Goal: Information Seeking & Learning: Check status

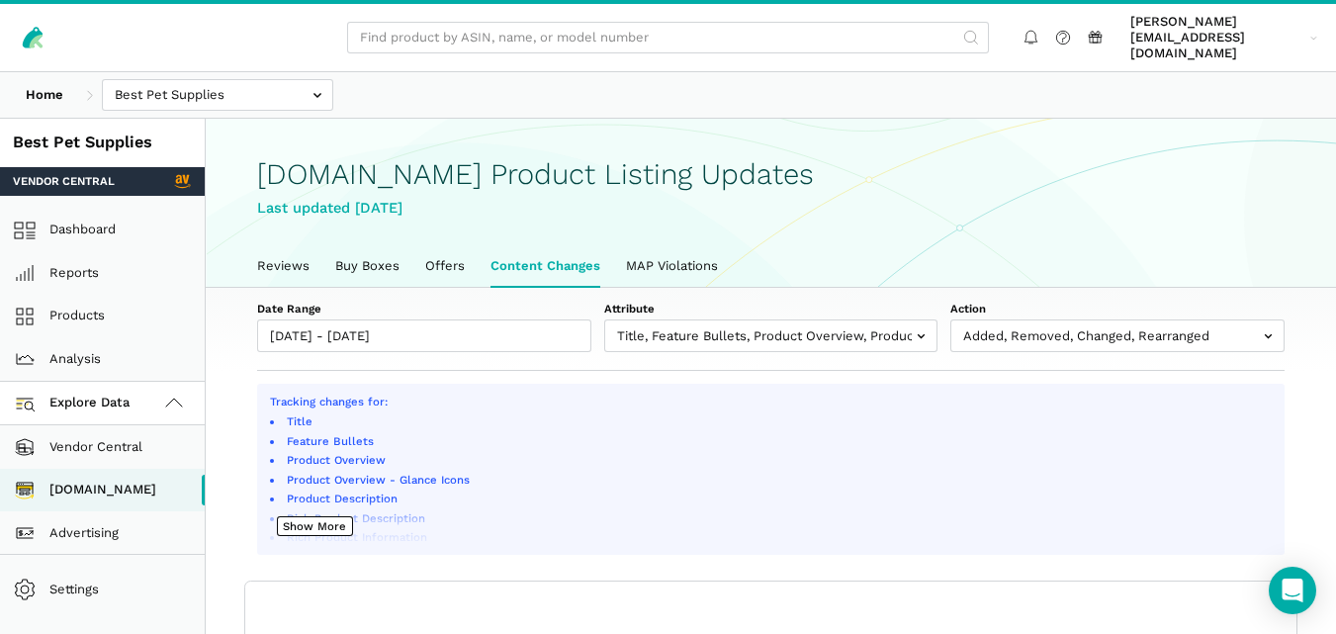
select select "100"
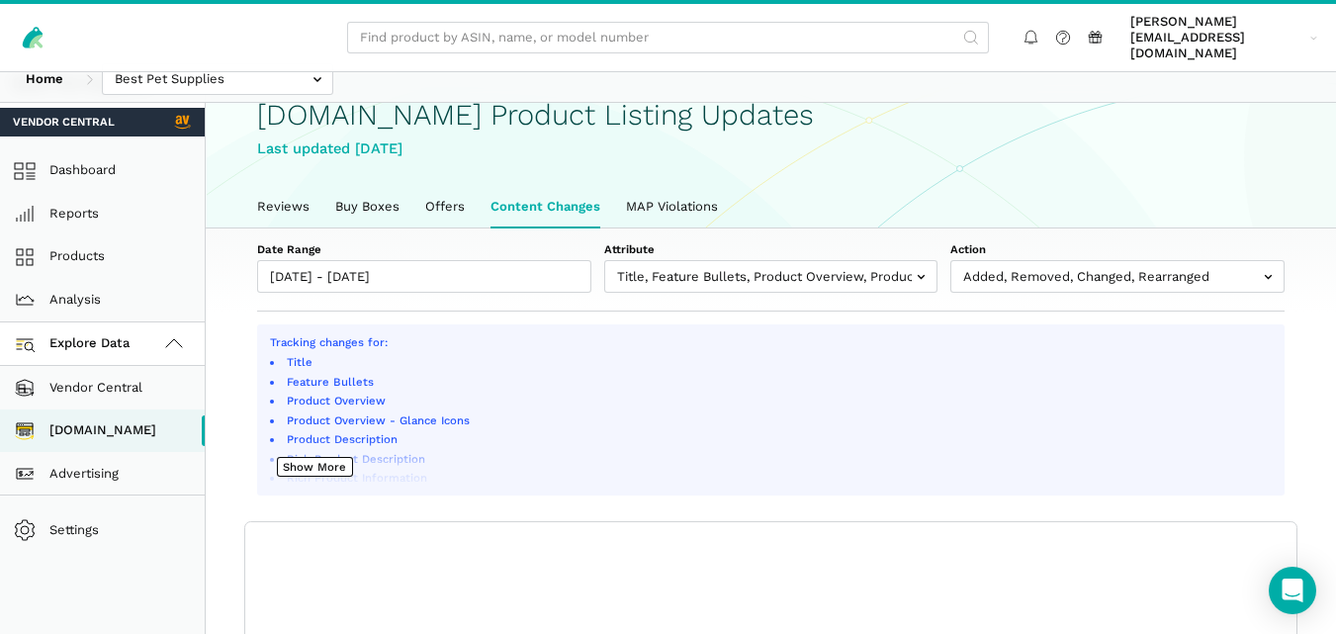
scroll to position [66, 0]
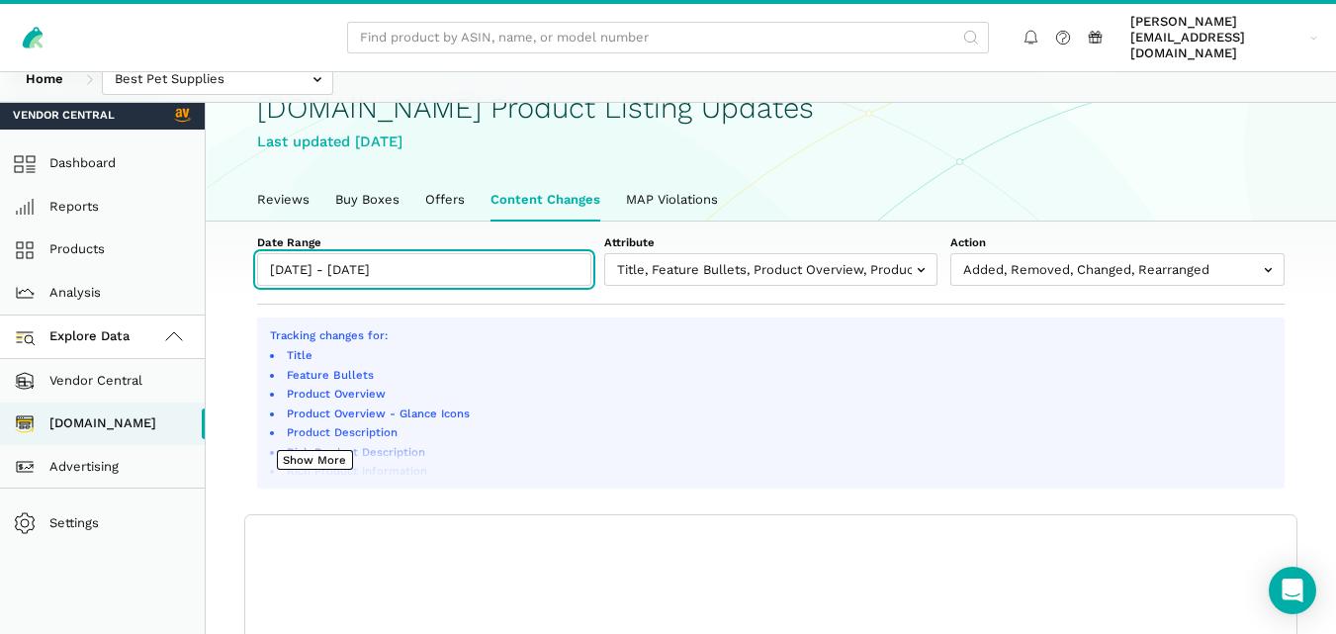
click at [497, 260] on input "[DATE] - [DATE]" at bounding box center [424, 269] width 334 height 33
type input "[DATE]"
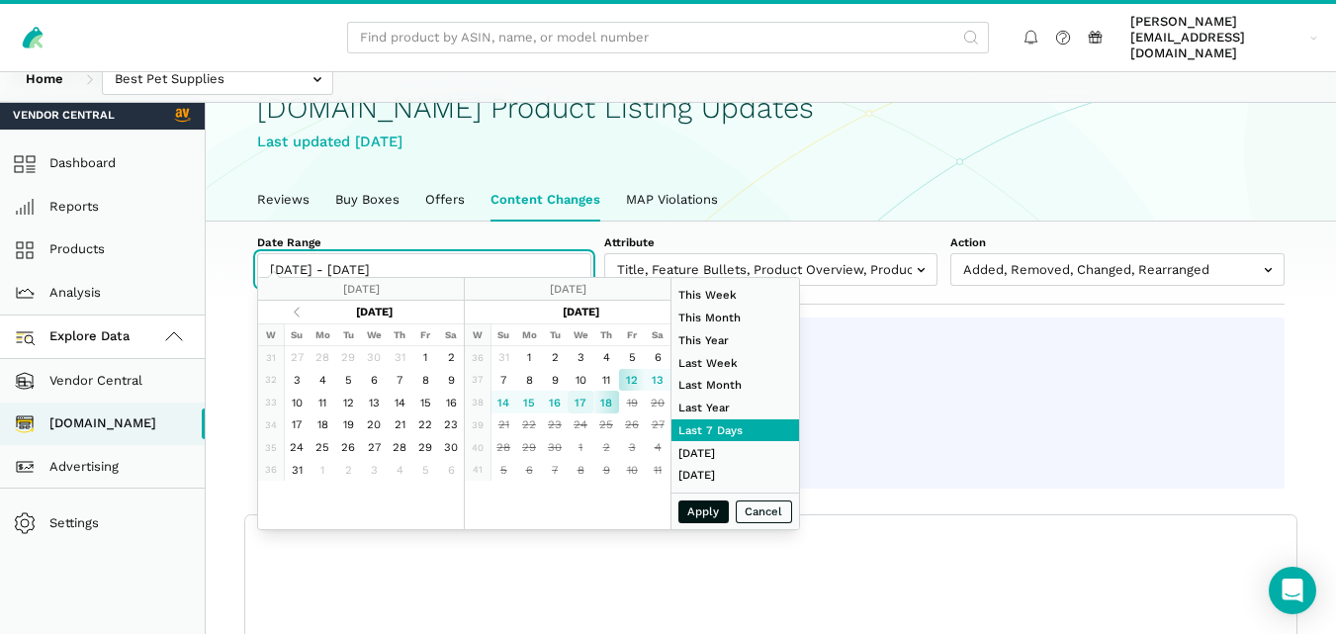
type input "[DATE]"
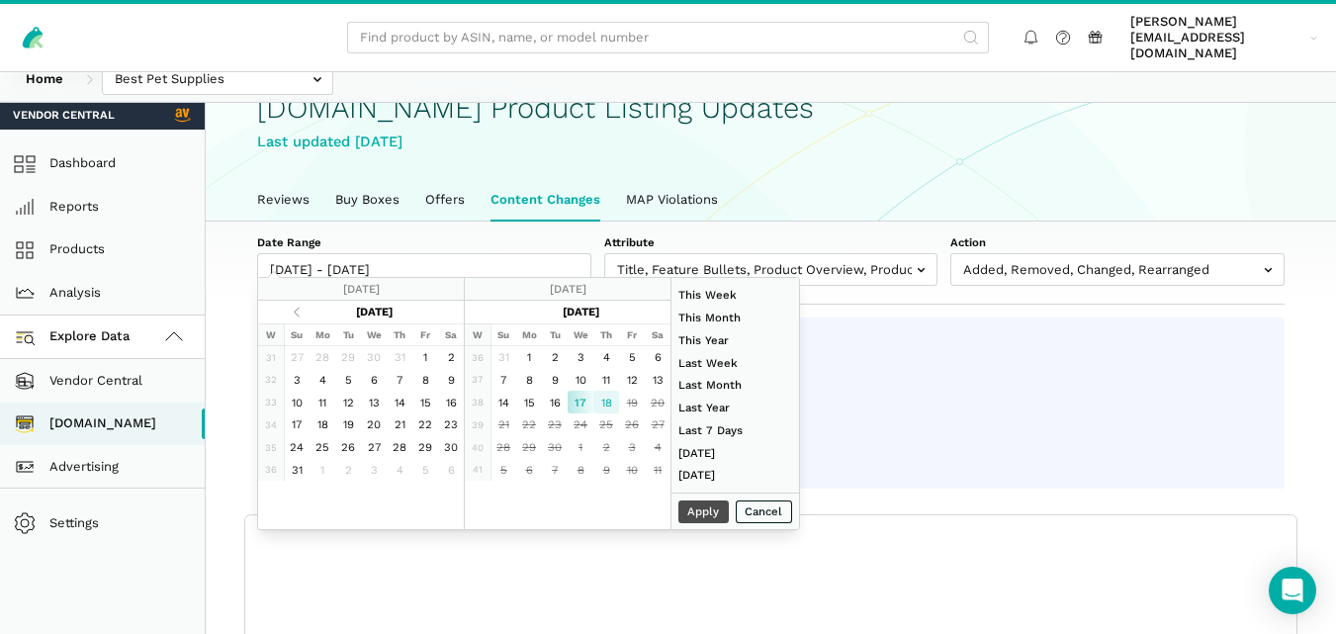
type input "[DATE]"
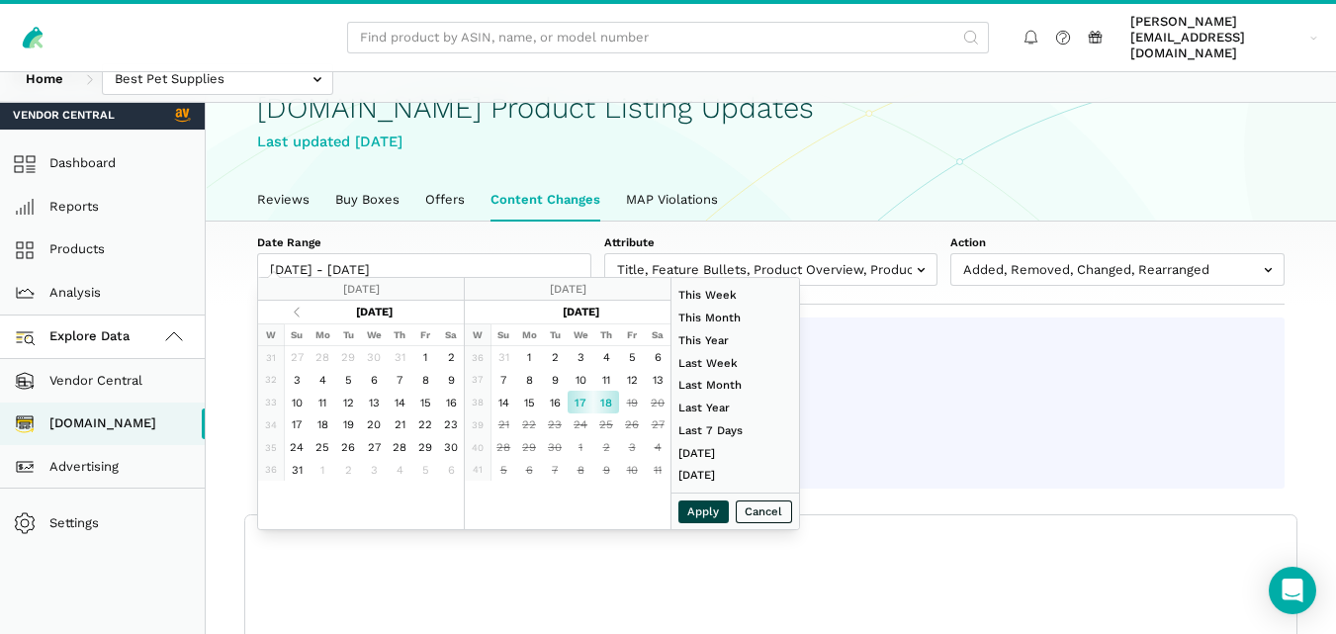
click at [699, 521] on button "Apply" at bounding box center [703, 511] width 51 height 23
type input "[DATE] - [DATE]"
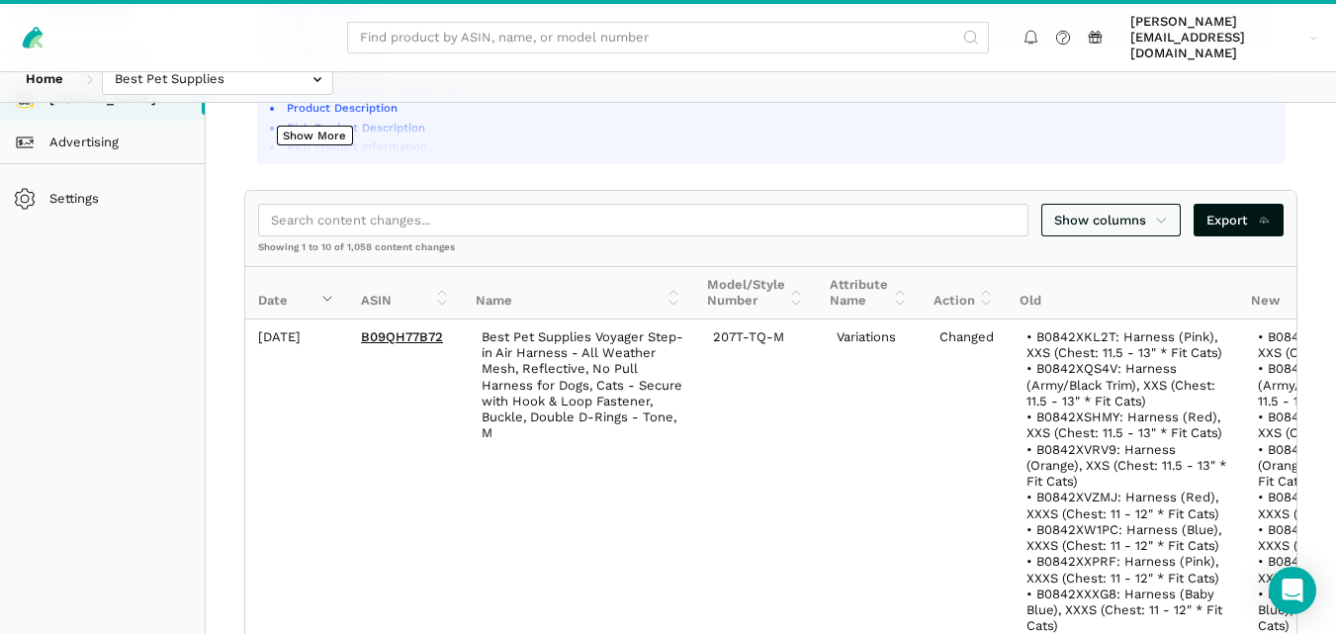
scroll to position [341, 0]
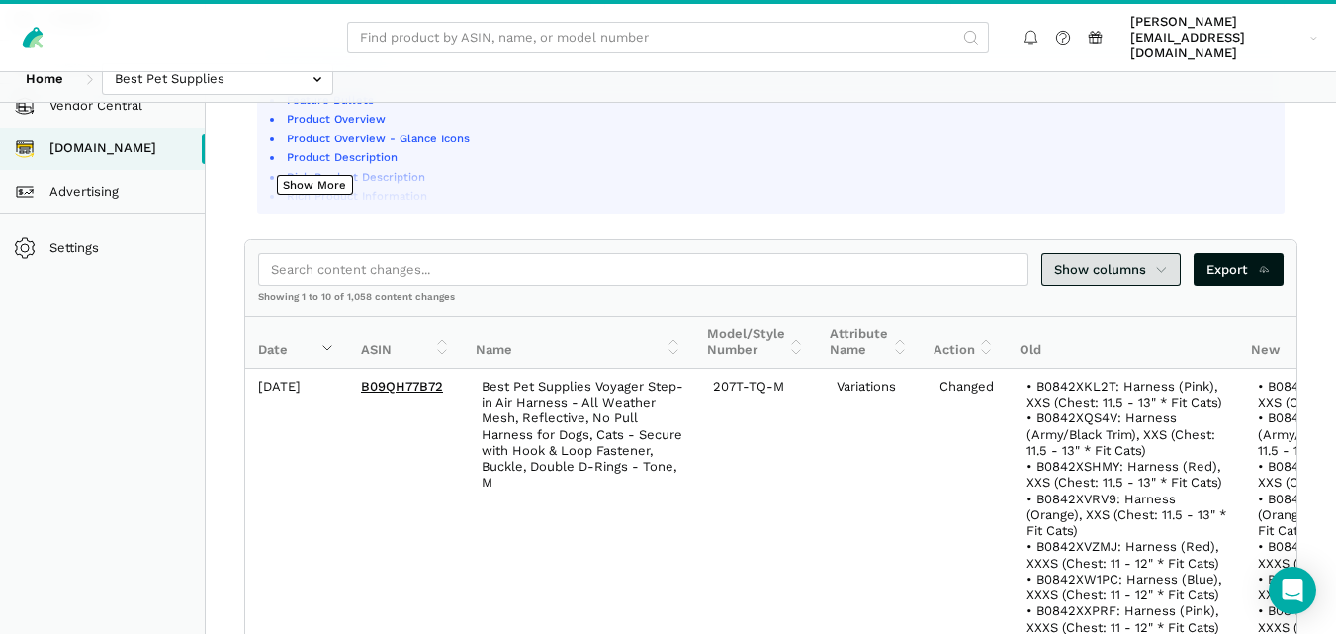
click at [1167, 260] on icon at bounding box center [1161, 270] width 13 height 20
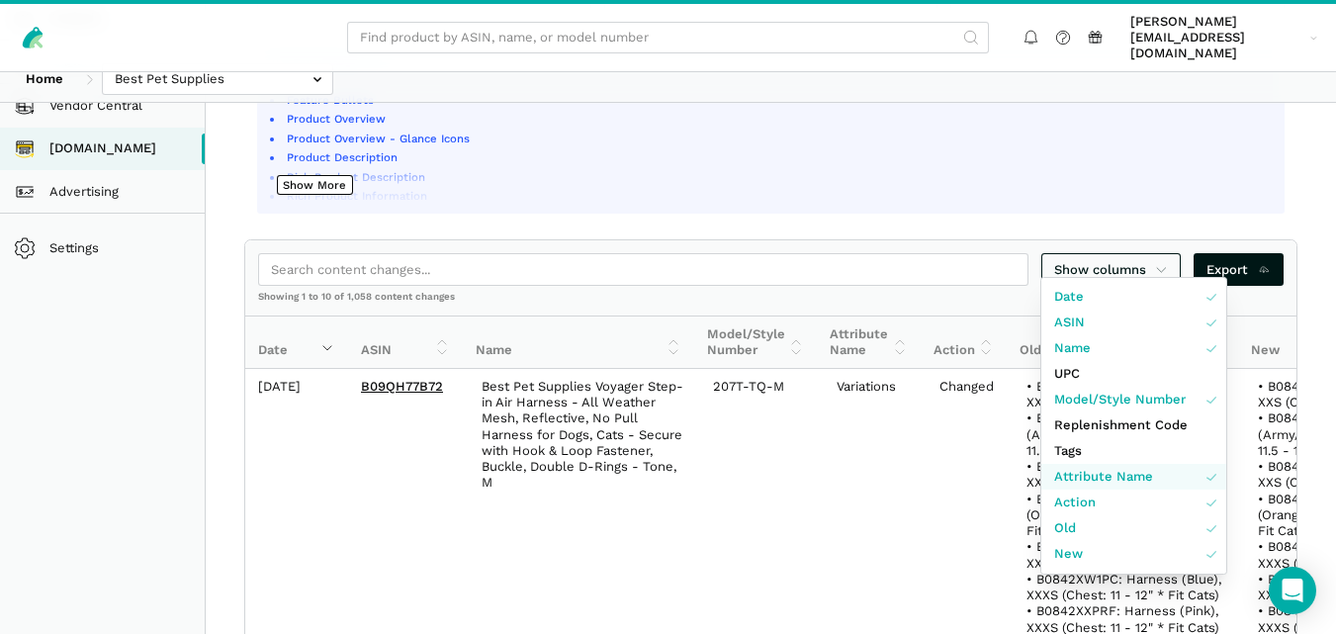
click at [1101, 482] on span "Attribute Name" at bounding box center [1103, 477] width 99 height 20
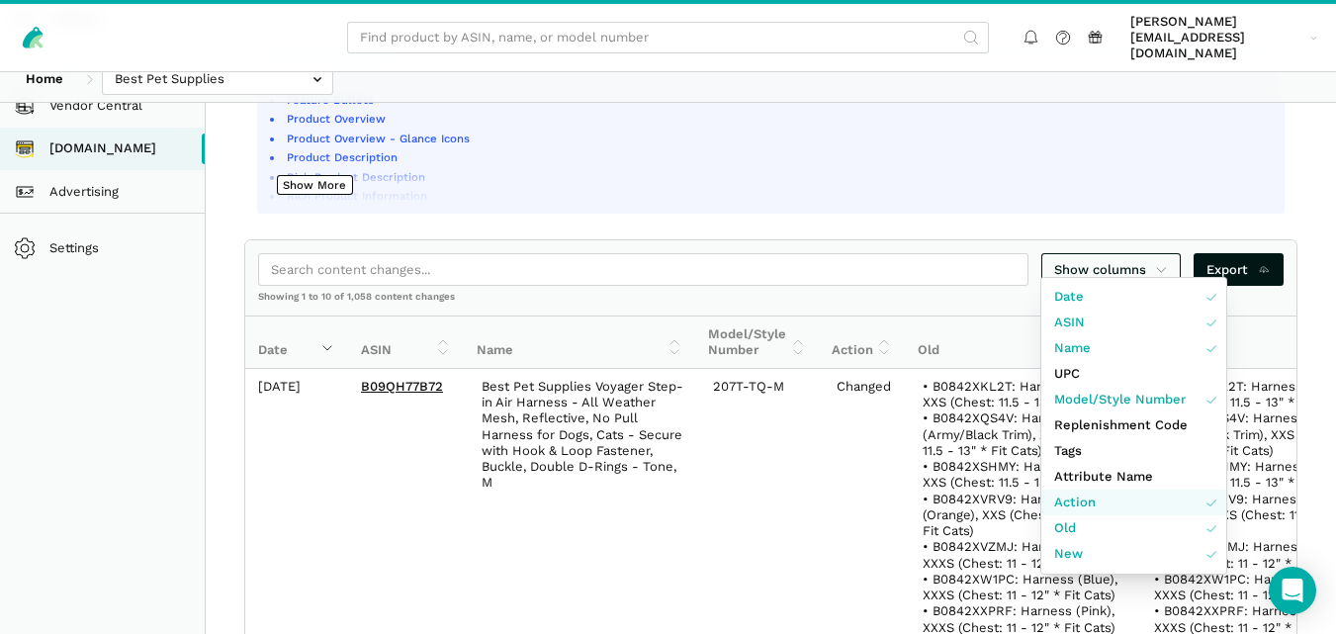
click at [1101, 501] on link "Action" at bounding box center [1133, 503] width 185 height 26
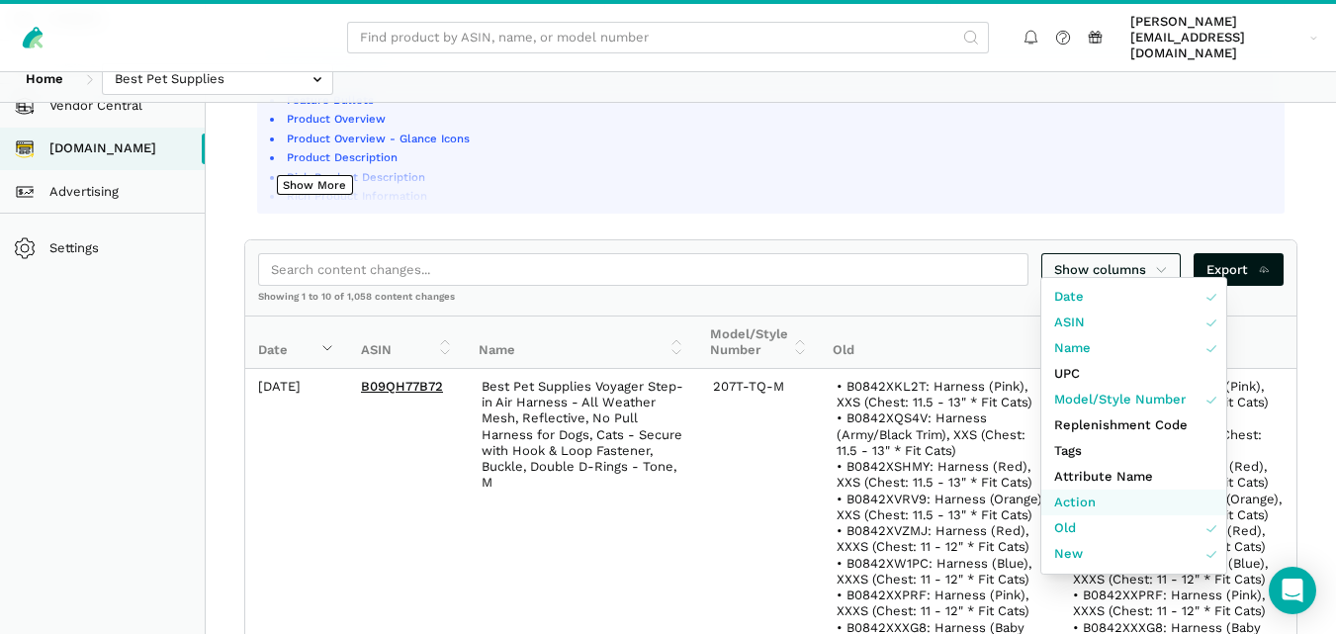
click at [1101, 501] on link "Action" at bounding box center [1133, 503] width 185 height 26
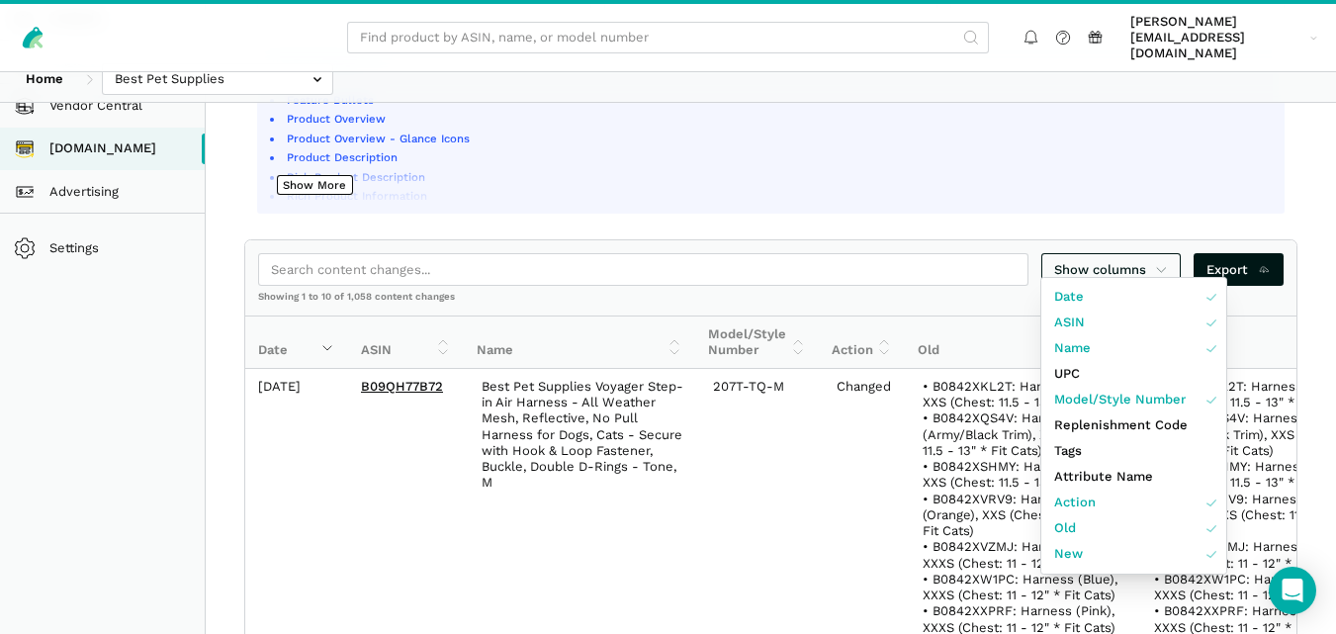
click at [913, 277] on div at bounding box center [668, 317] width 1336 height 634
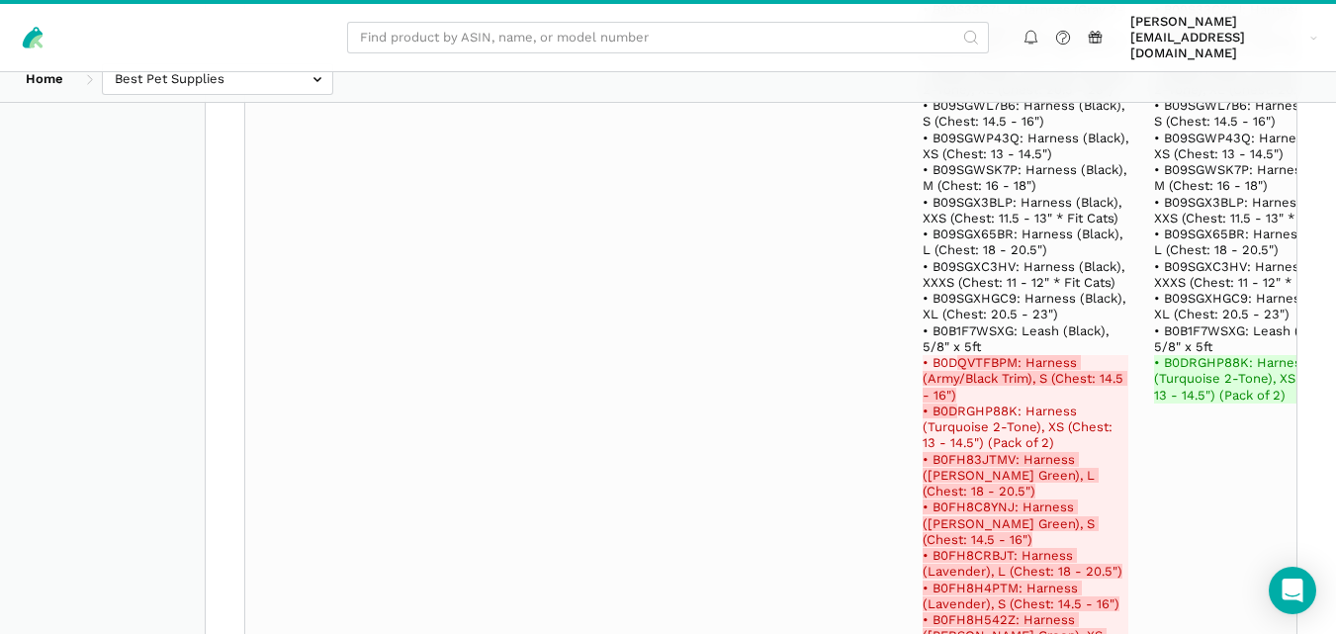
scroll to position [28697, 0]
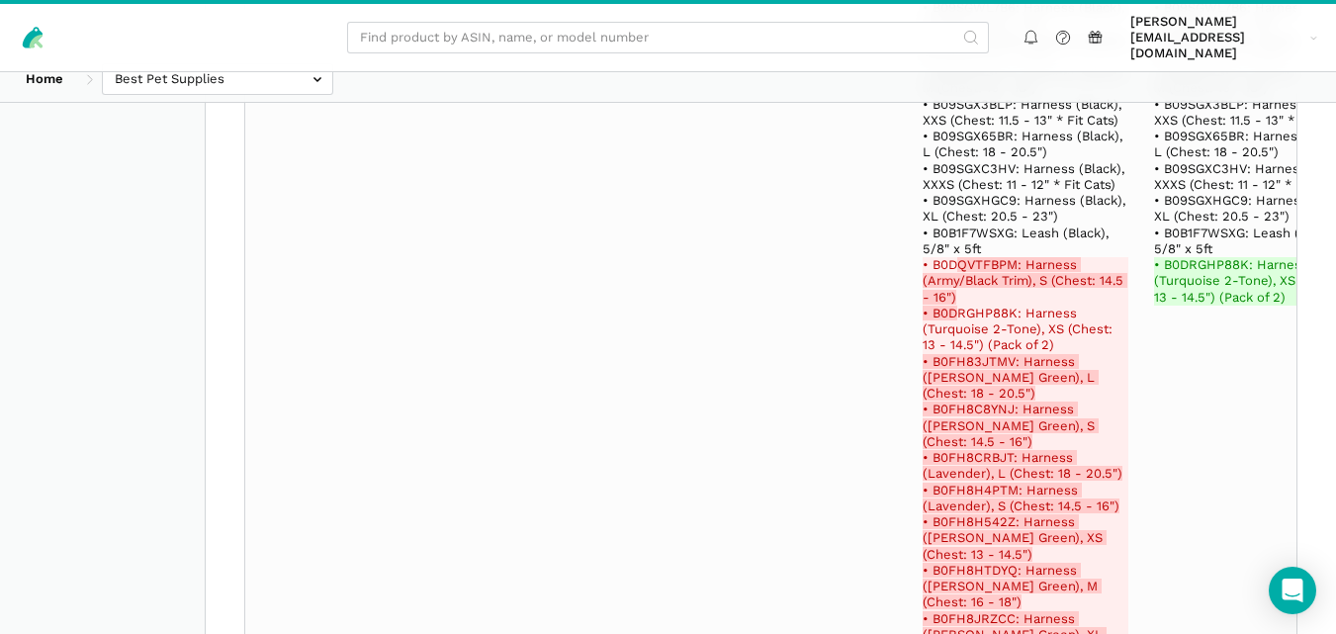
select select "100"
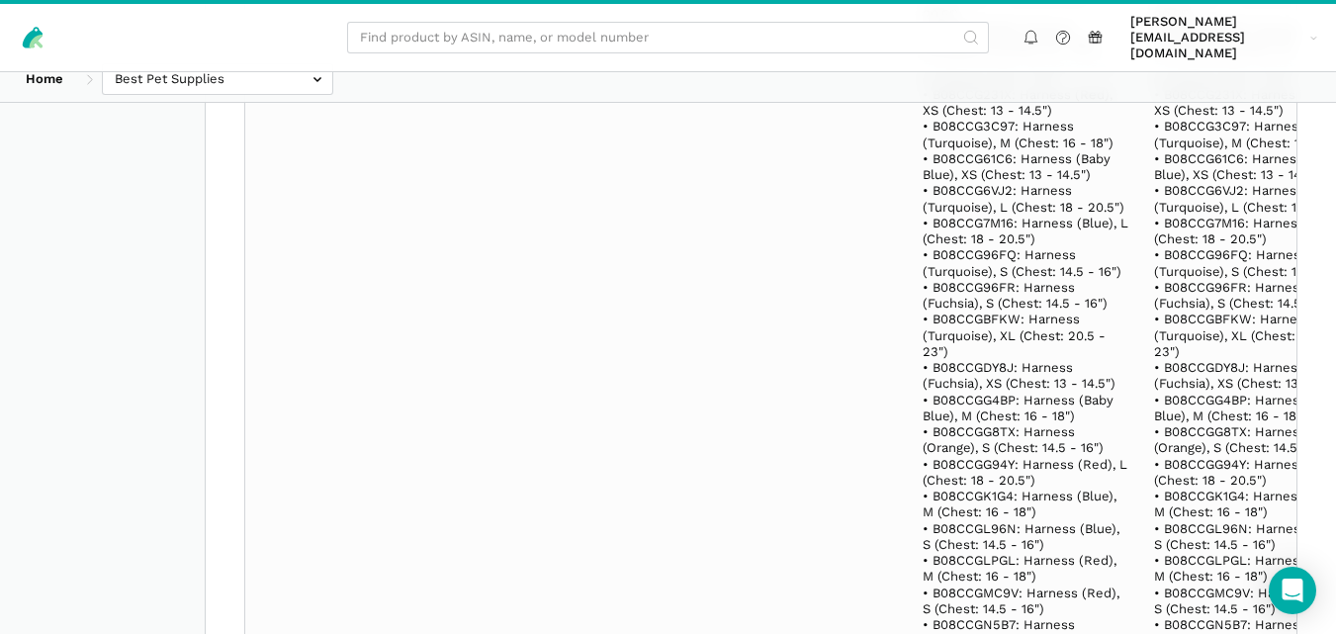
scroll to position [346784, 0]
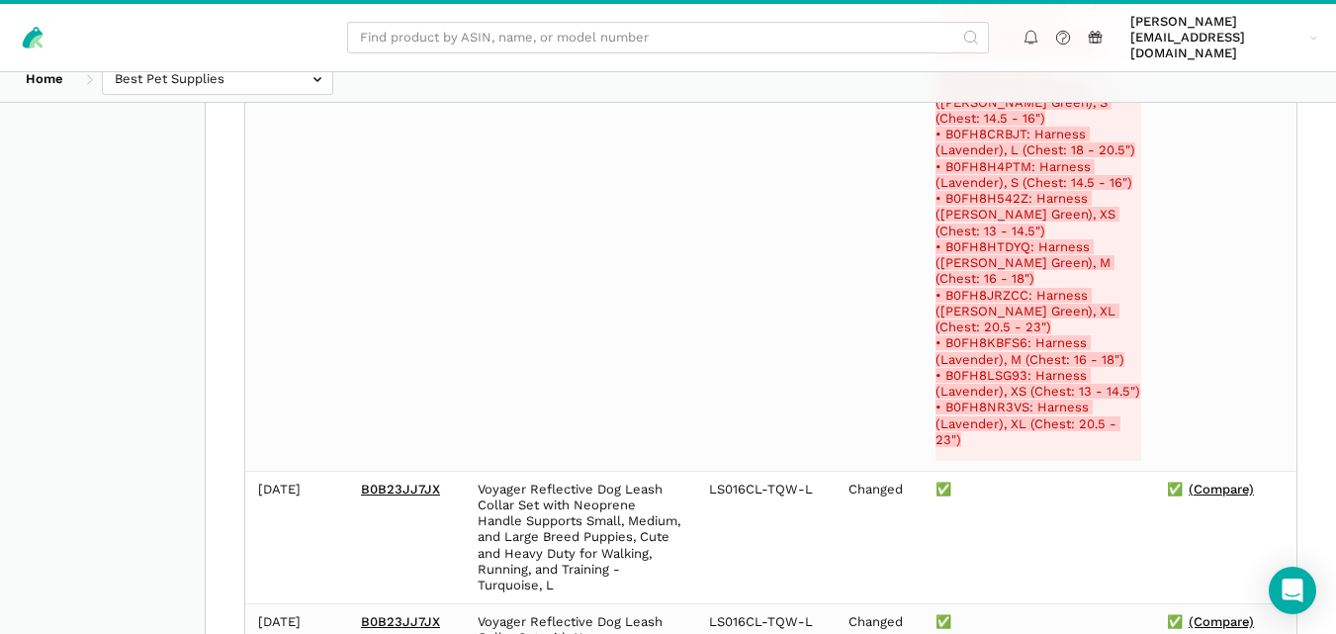
scroll to position [28853, 0]
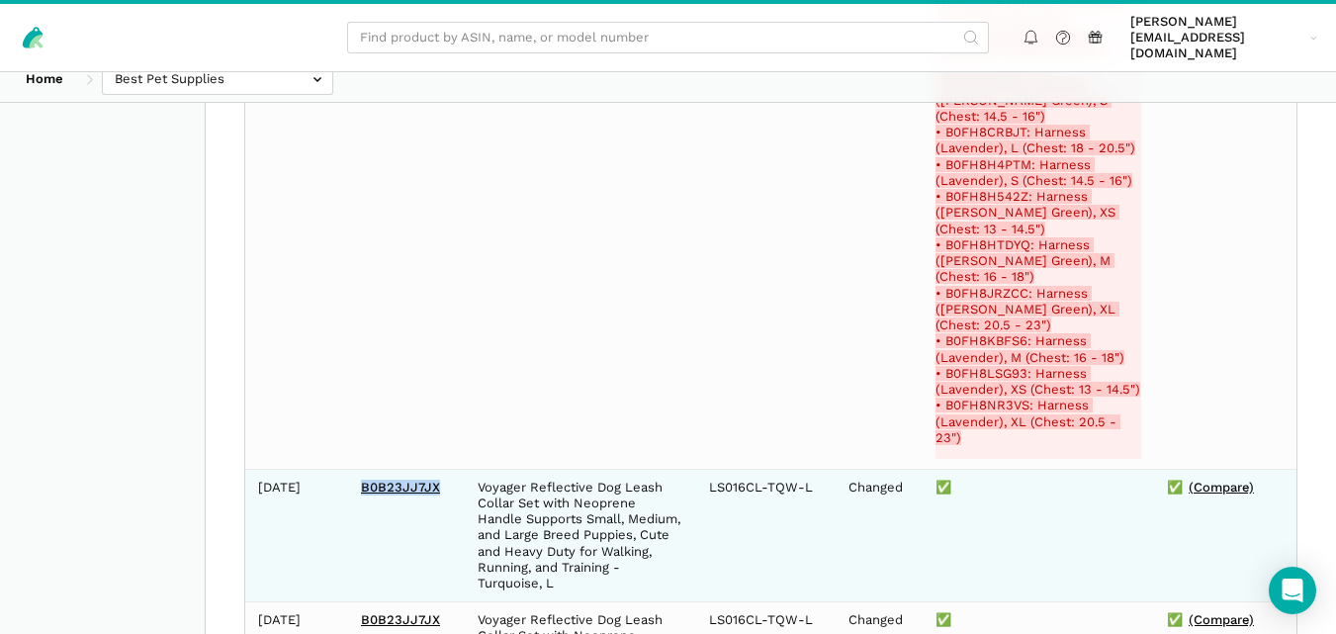
drag, startPoint x: 441, startPoint y: 218, endPoint x: 357, endPoint y: 210, distance: 84.4
click at [357, 469] on td "B0B23JJ7JX" at bounding box center [406, 535] width 117 height 133
copy link "B0B23JJ7JX"
drag, startPoint x: 793, startPoint y: 210, endPoint x: 710, endPoint y: 227, distance: 85.0
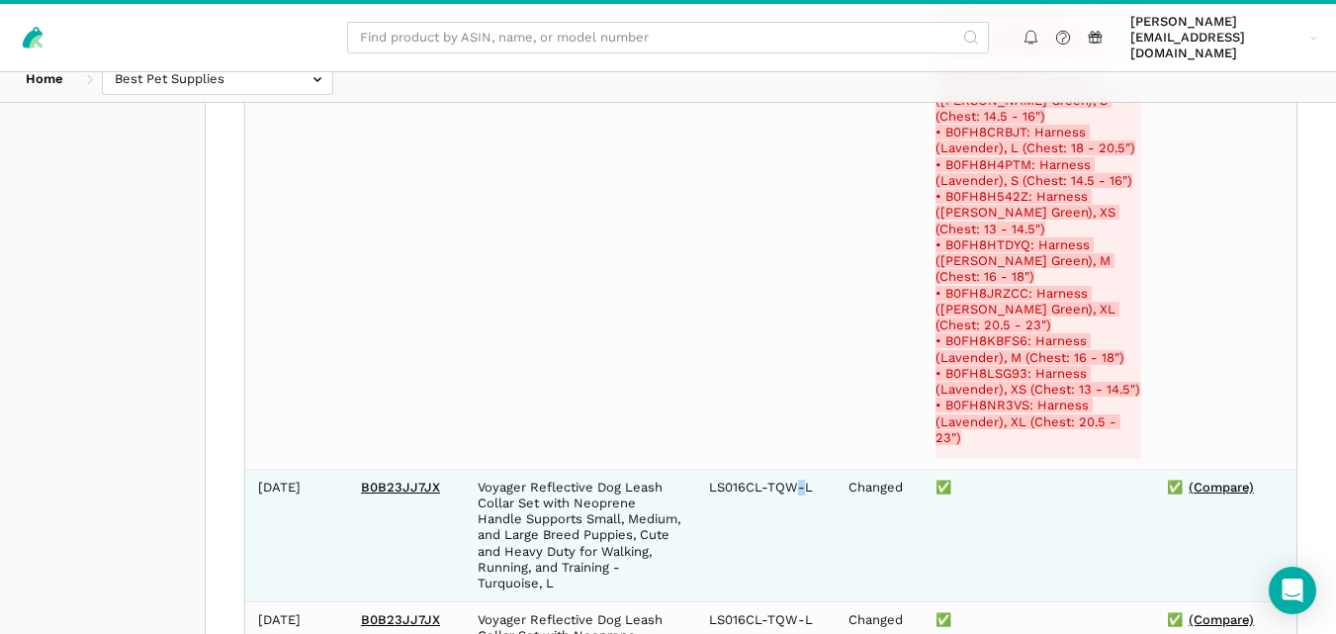
click at [710, 469] on td "LS016CL-TQW-L" at bounding box center [765, 535] width 139 height 133
click at [705, 469] on td "LS016CL-TQW-L" at bounding box center [765, 535] width 139 height 133
drag, startPoint x: 710, startPoint y: 211, endPoint x: 745, endPoint y: 233, distance: 41.4
click at [745, 469] on td "LS016CL-TQW-L" at bounding box center [765, 535] width 139 height 133
copy td "LS016CL-TQW-L"
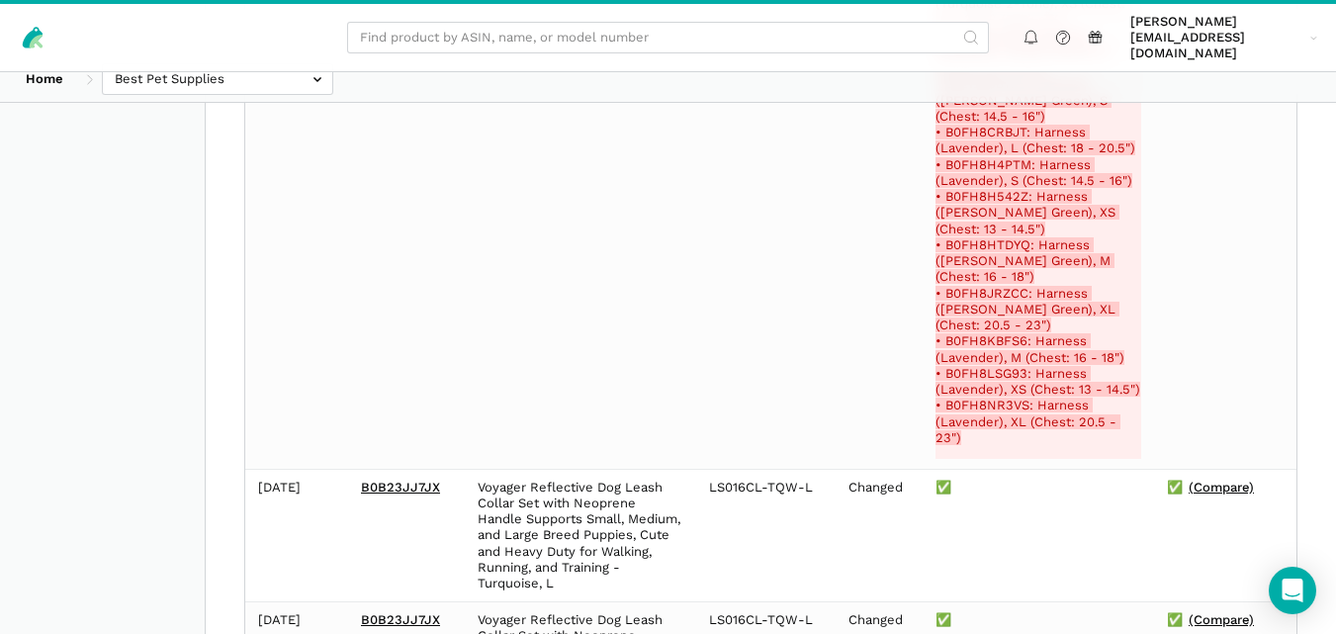
drag, startPoint x: 450, startPoint y: 474, endPoint x: 362, endPoint y: 480, distance: 88.2
copy link "B09SGWSK7P"
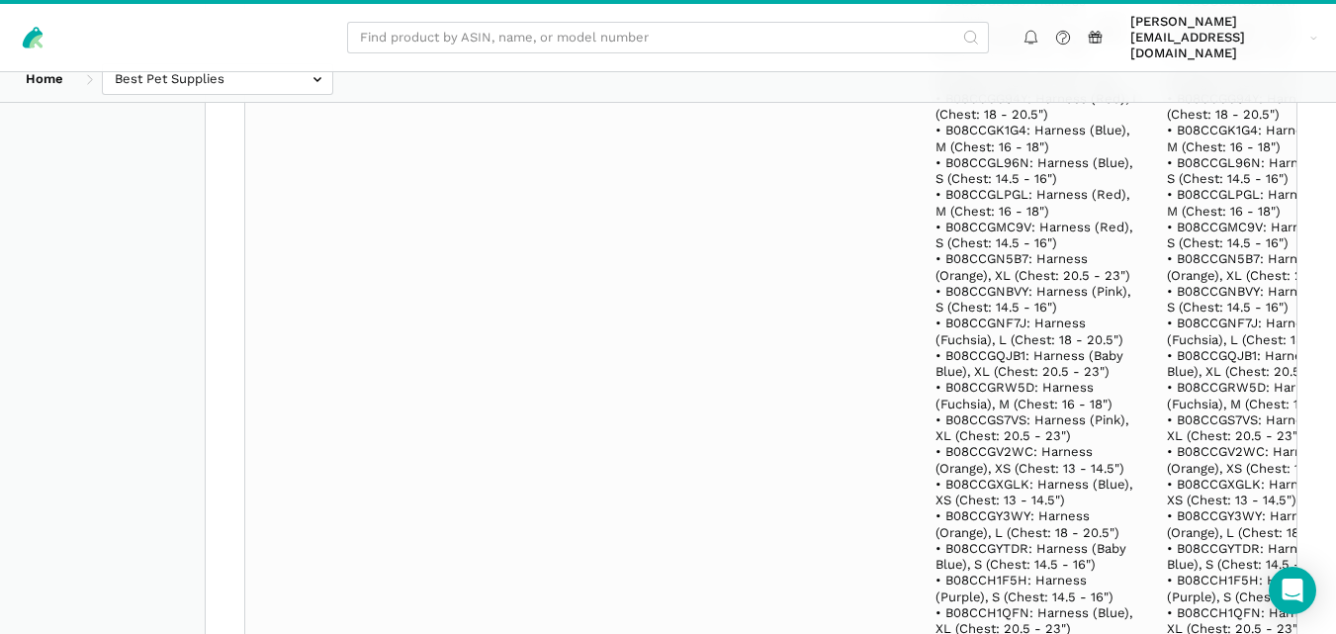
scroll to position [245809, 0]
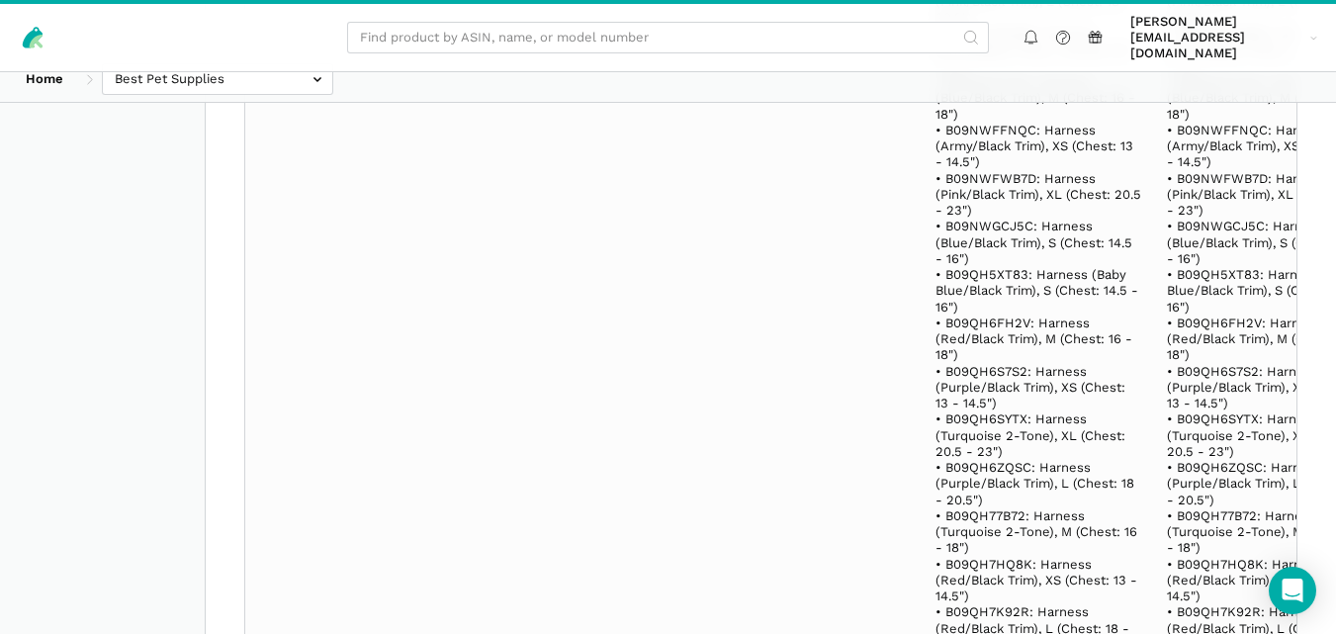
drag, startPoint x: 443, startPoint y: 359, endPoint x: 361, endPoint y: 355, distance: 82.2
copy link "B0842Y2JLN"
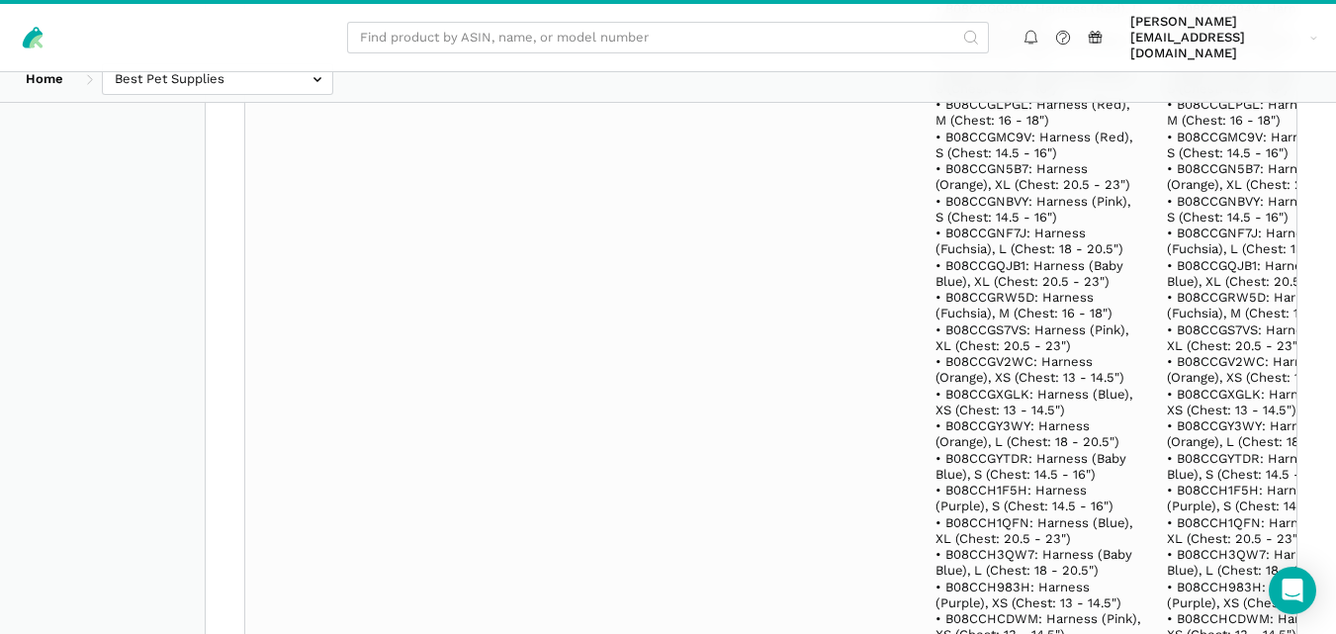
scroll to position [371782, 0]
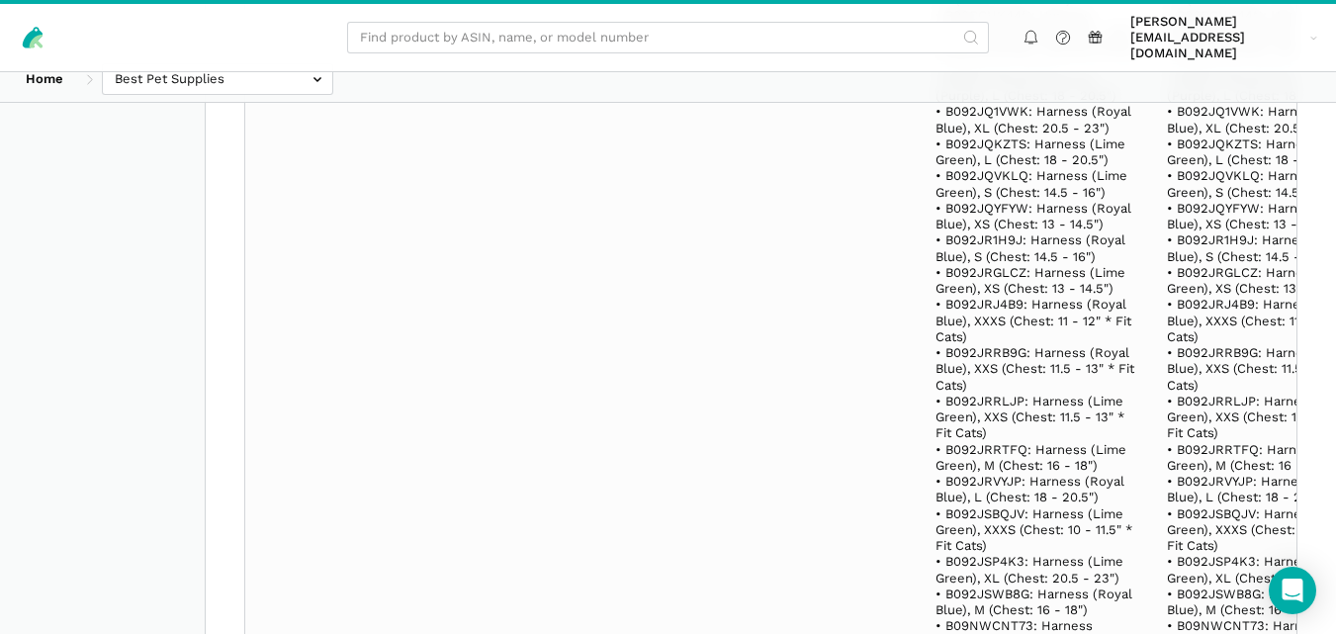
drag, startPoint x: 448, startPoint y: 291, endPoint x: 359, endPoint y: 288, distance: 89.1
copy link "B08B6F7NZZ"
drag, startPoint x: 447, startPoint y: 421, endPoint x: 356, endPoint y: 415, distance: 91.2
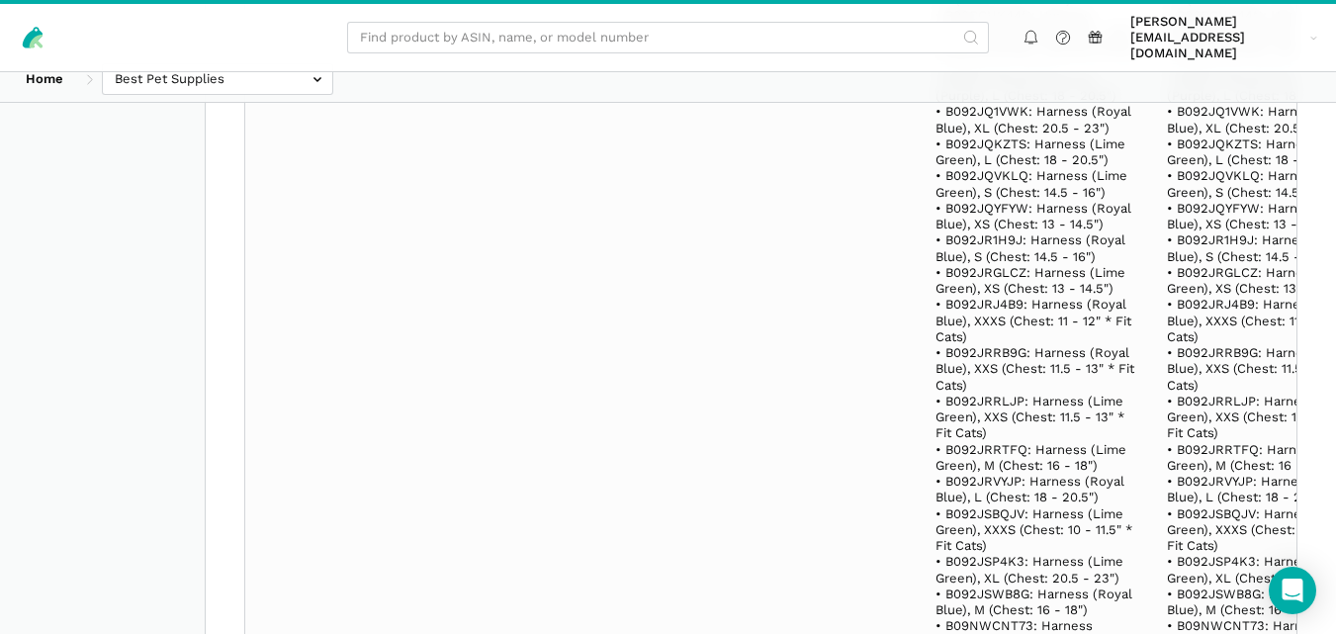
copy link "B0CFXLBKST"
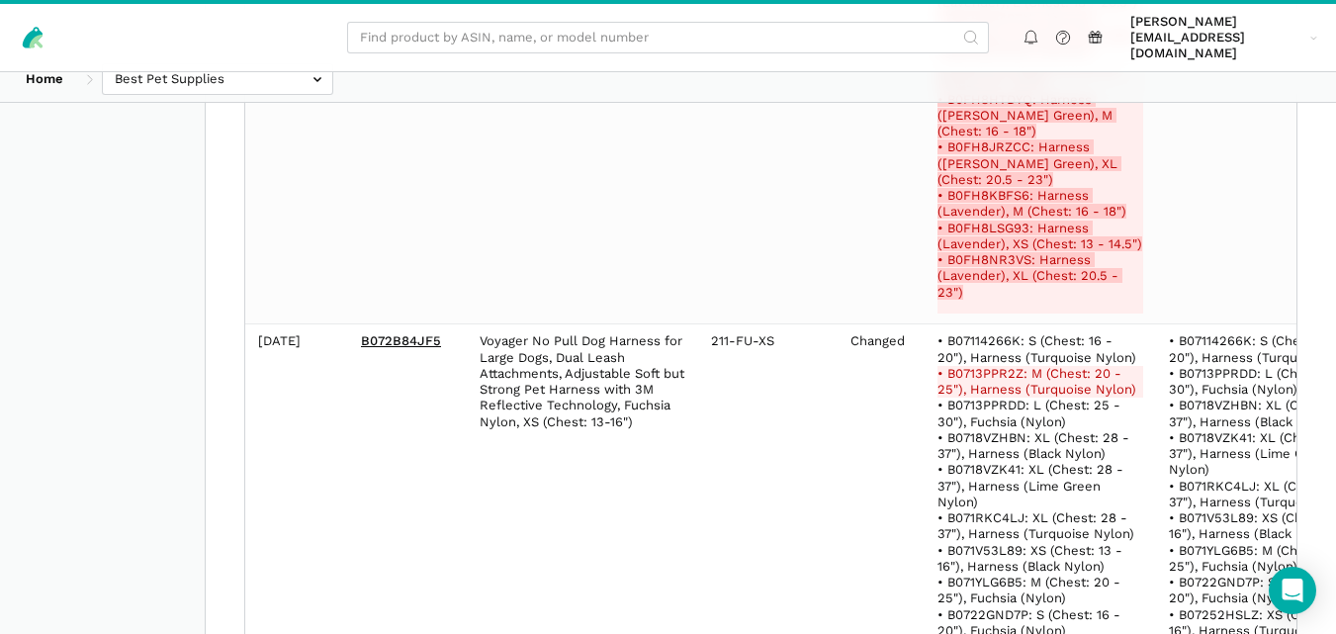
scroll to position [82213, 0]
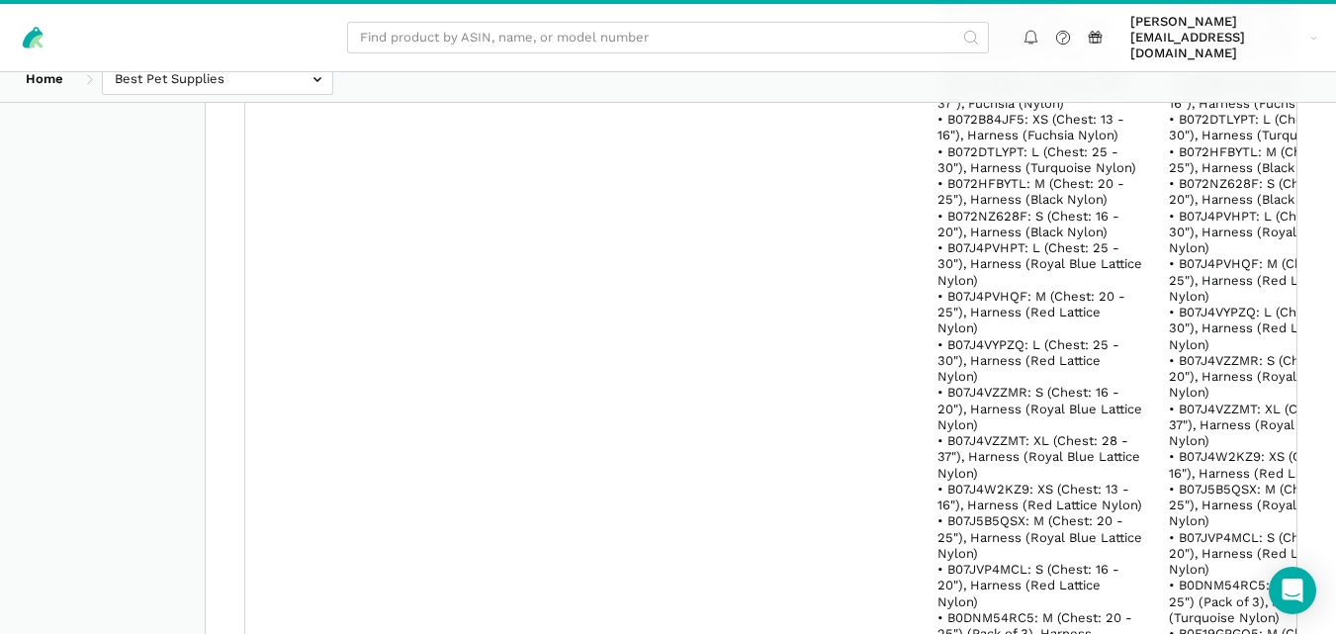
drag, startPoint x: 440, startPoint y: 145, endPoint x: 356, endPoint y: 145, distance: 84.1
copy link "B0713PPR2Z"
drag, startPoint x: 768, startPoint y: 144, endPoint x: 708, endPoint y: 146, distance: 60.4
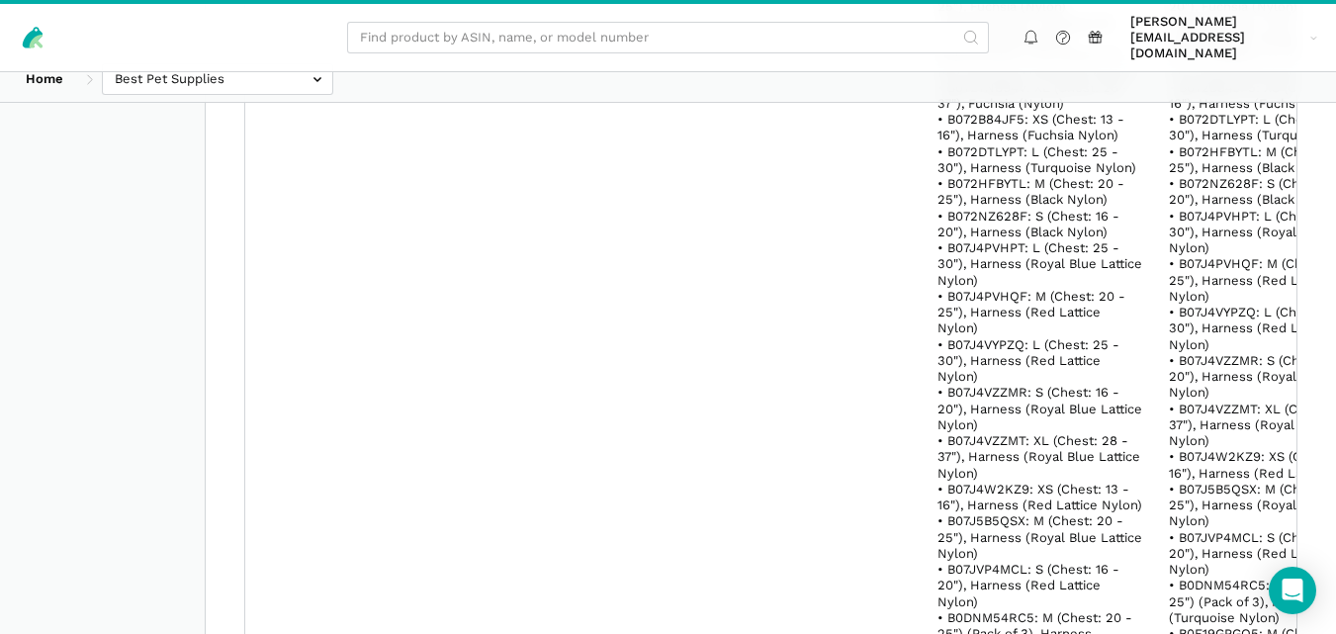
copy td "211-TQ-M"
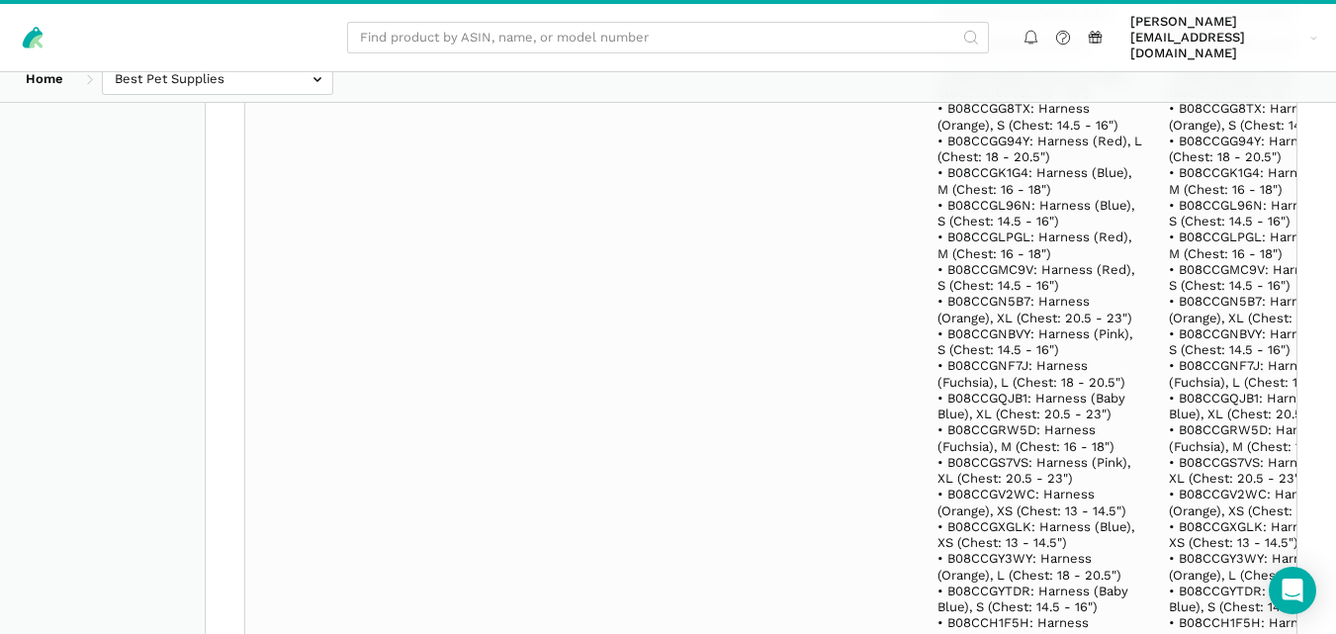
scroll to position [72750, 0]
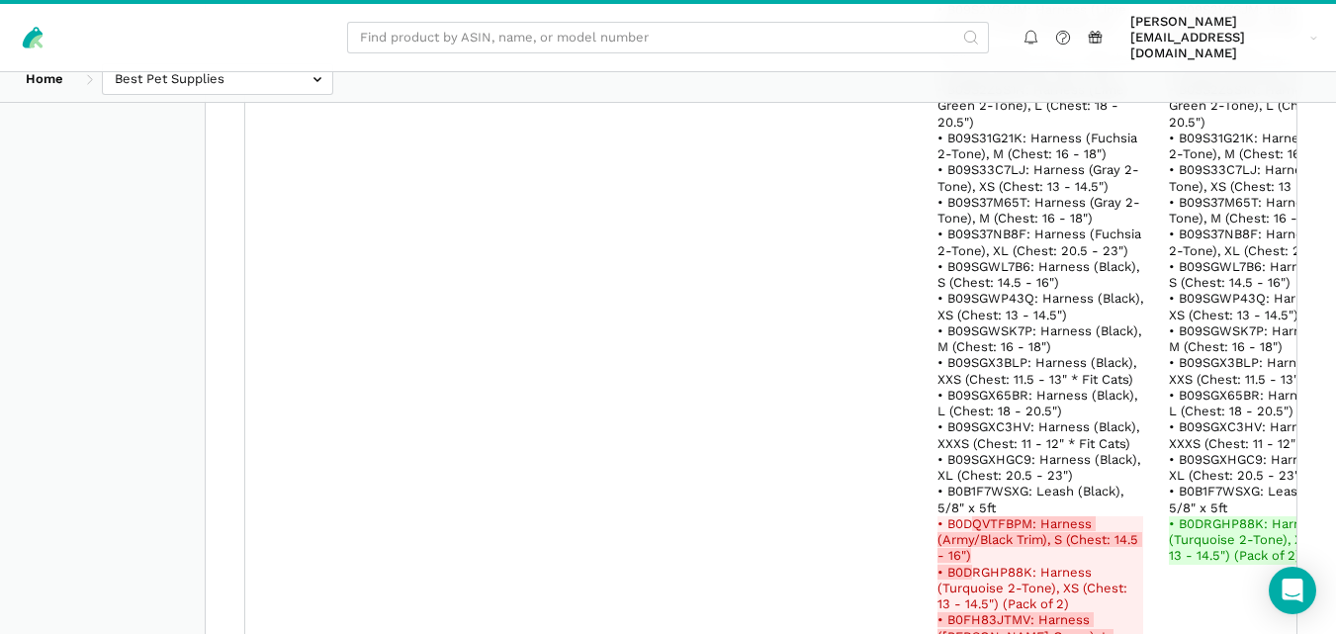
copy link "B07J5B5QSX"
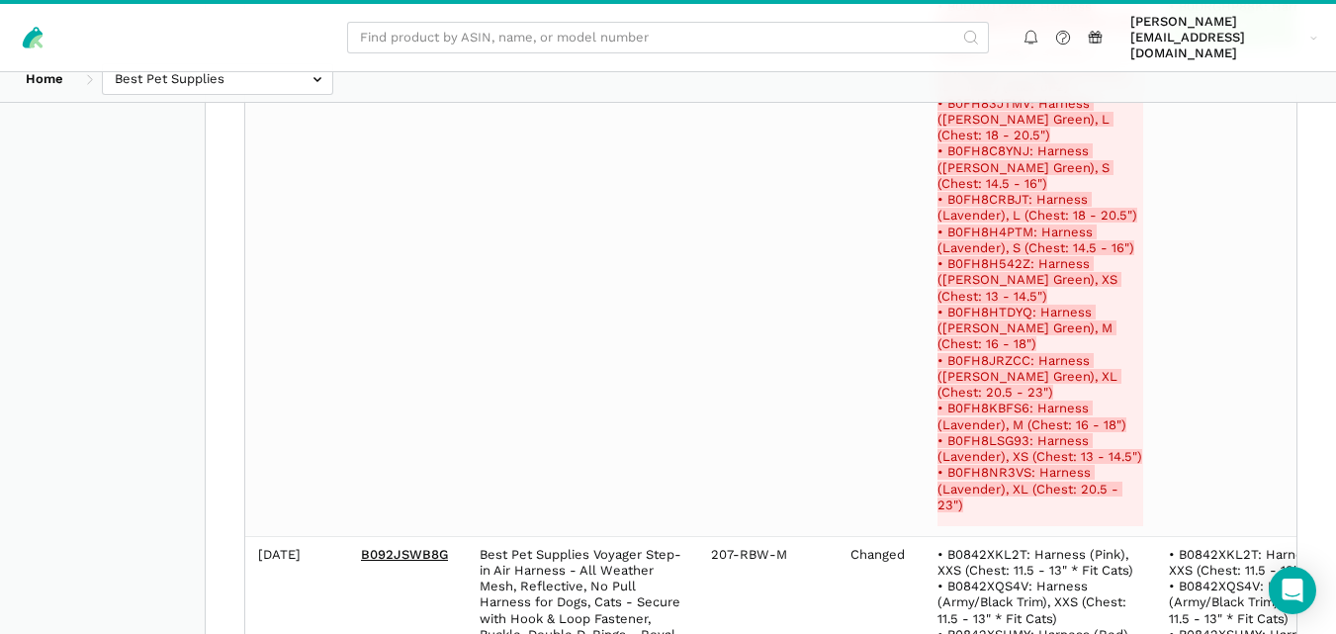
scroll to position [347780, 0]
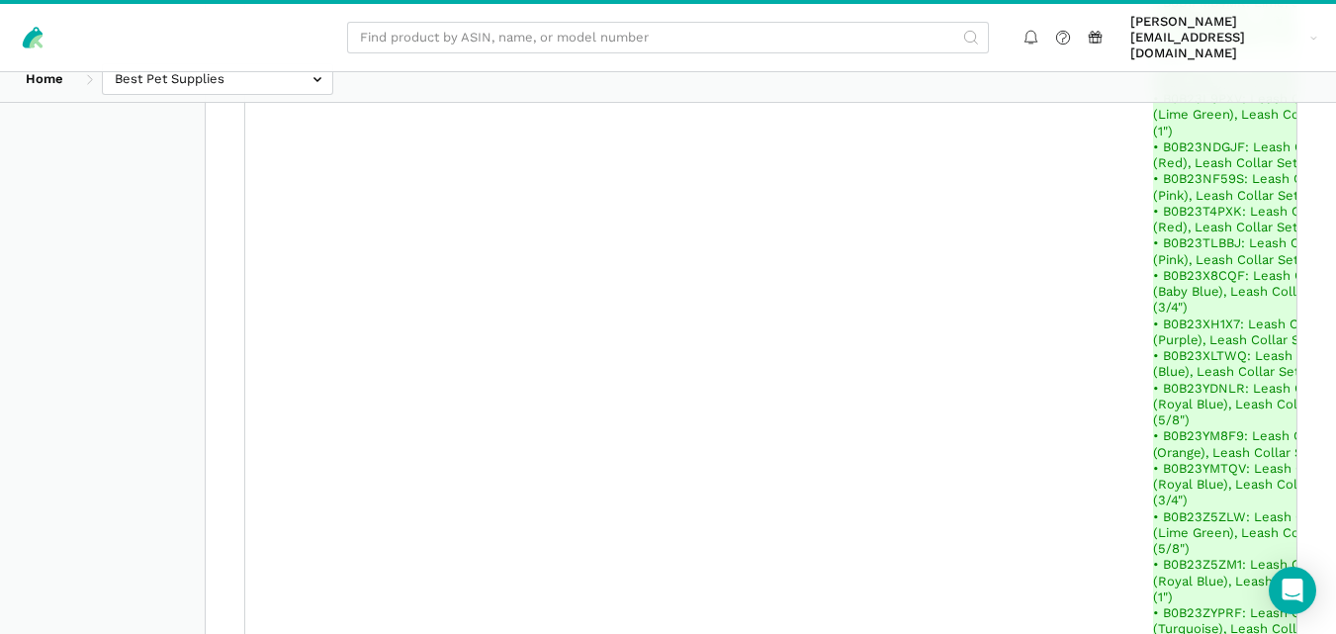
scroll to position [159507, 0]
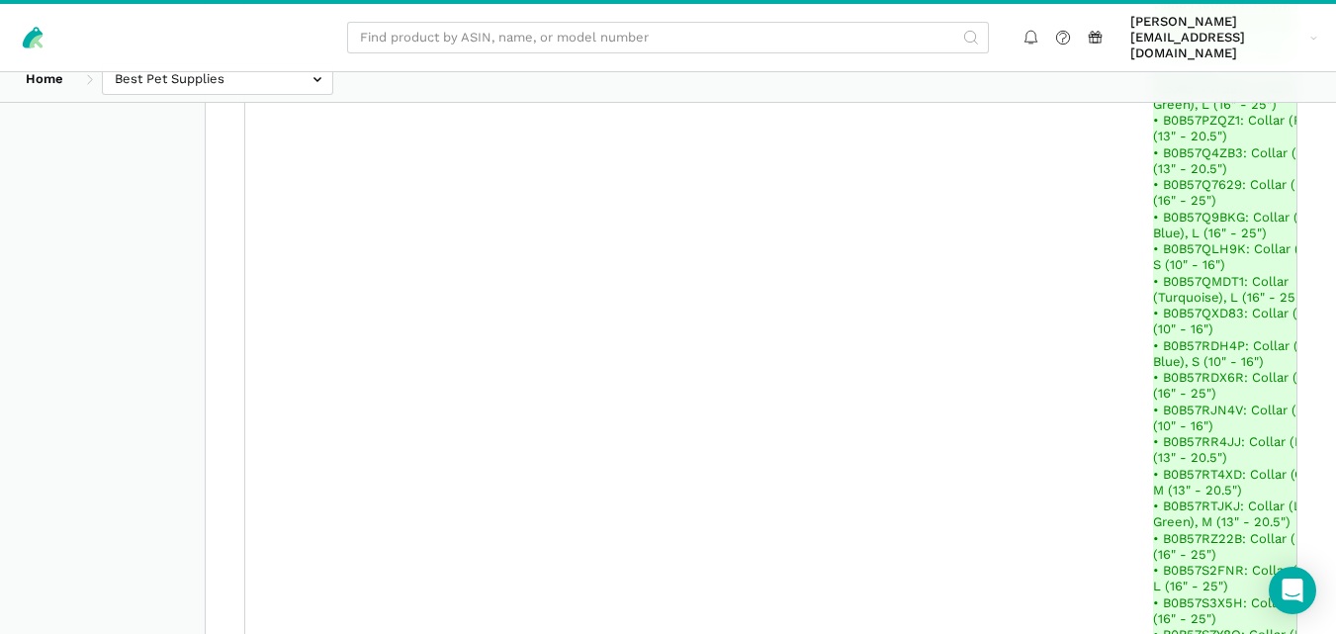
drag, startPoint x: 454, startPoint y: 405, endPoint x: 350, endPoint y: 402, distance: 103.9
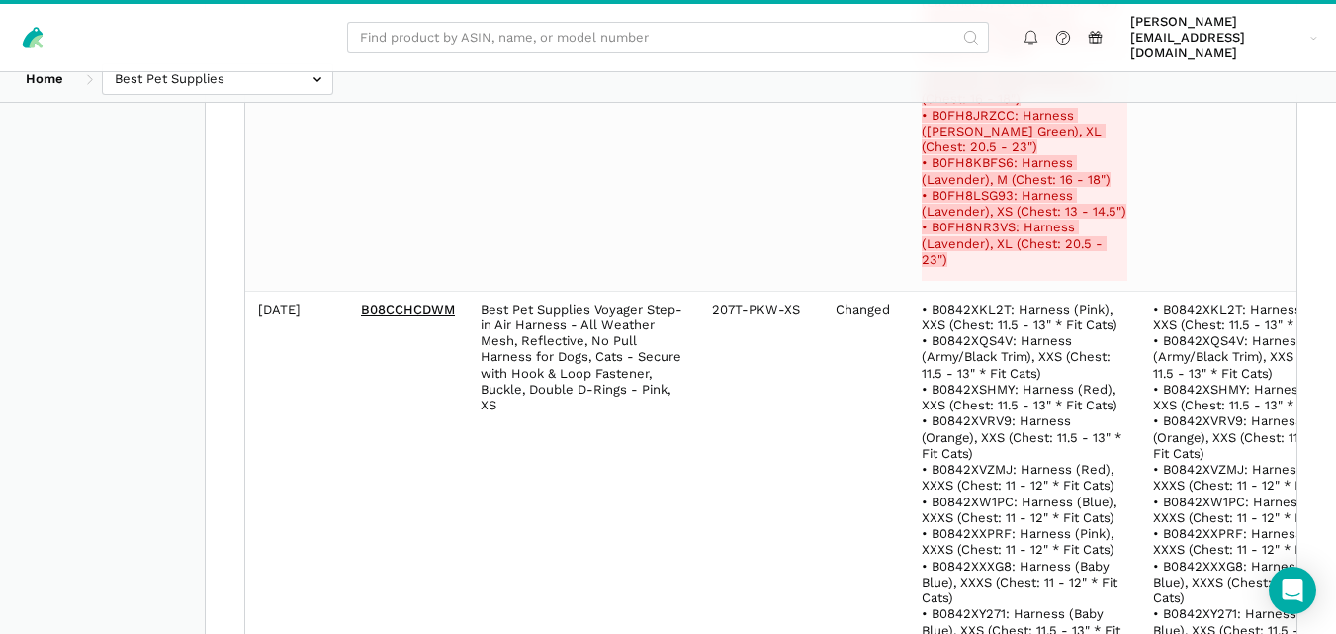
scroll to position [35808, 0]
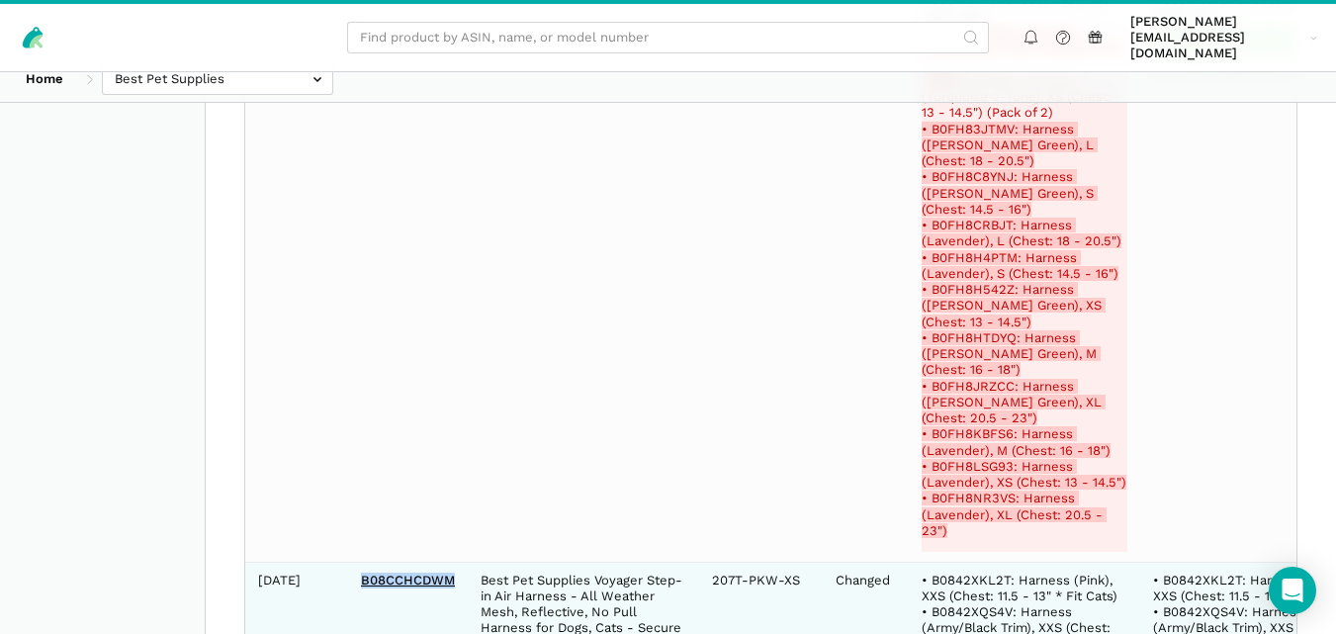
drag, startPoint x: 455, startPoint y: 238, endPoint x: 358, endPoint y: 235, distance: 97.0
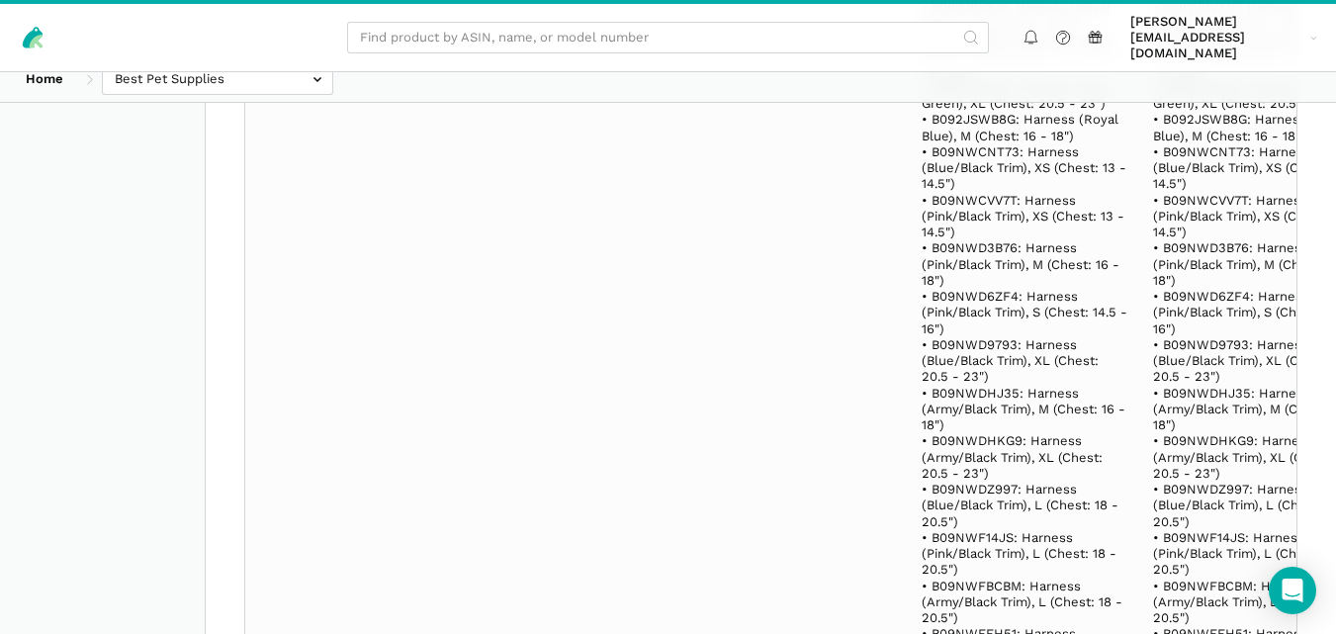
scroll to position [159507, 0]
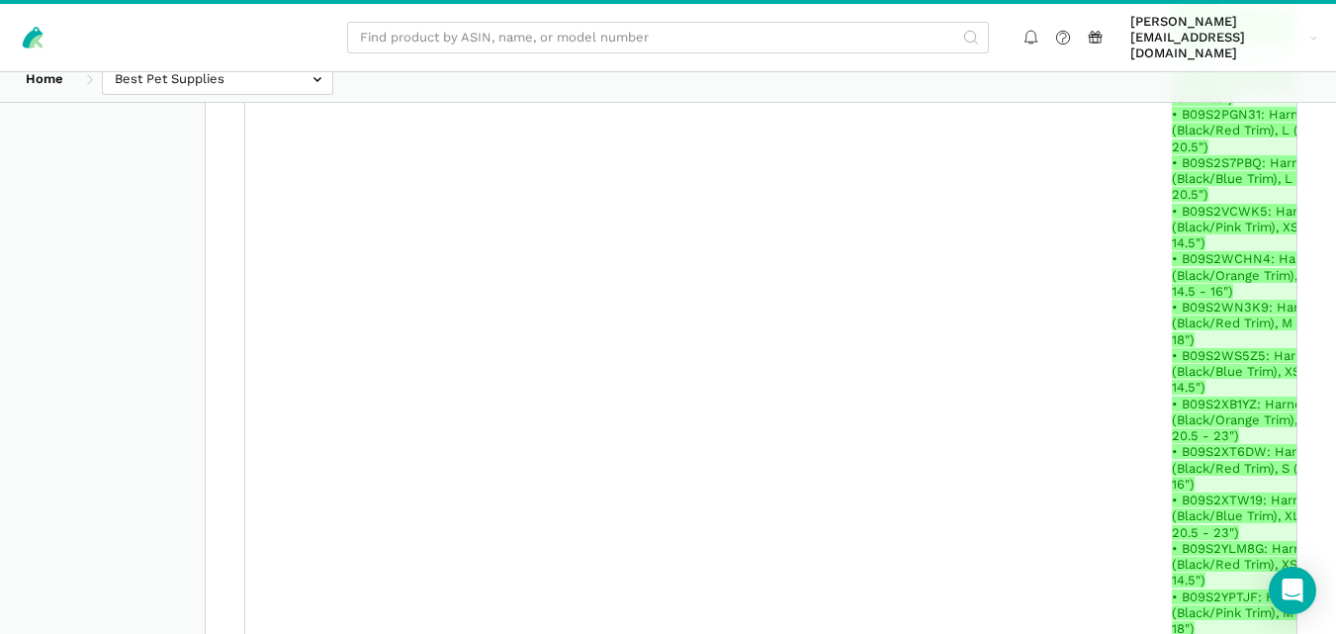
scroll to position [131497, 0]
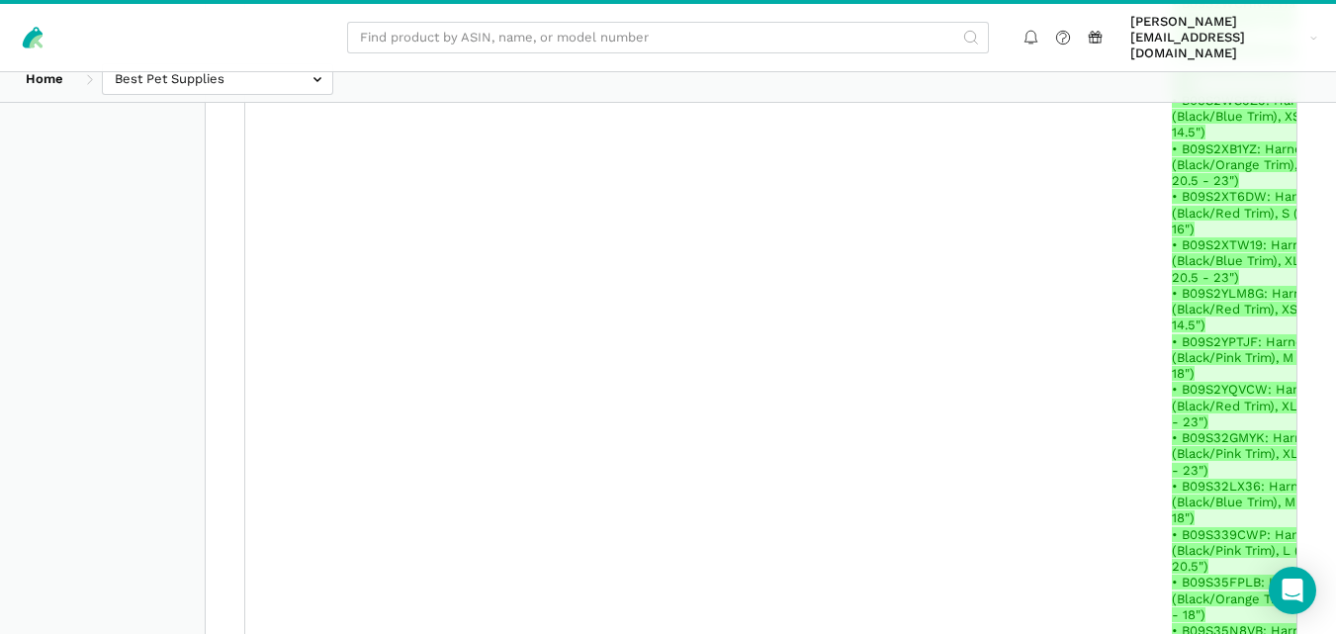
drag, startPoint x: 448, startPoint y: 184, endPoint x: 359, endPoint y: 184, distance: 89.0
drag, startPoint x: 718, startPoint y: 186, endPoint x: 766, endPoint y: 204, distance: 51.6
drag, startPoint x: 715, startPoint y: 182, endPoint x: 770, endPoint y: 200, distance: 58.2
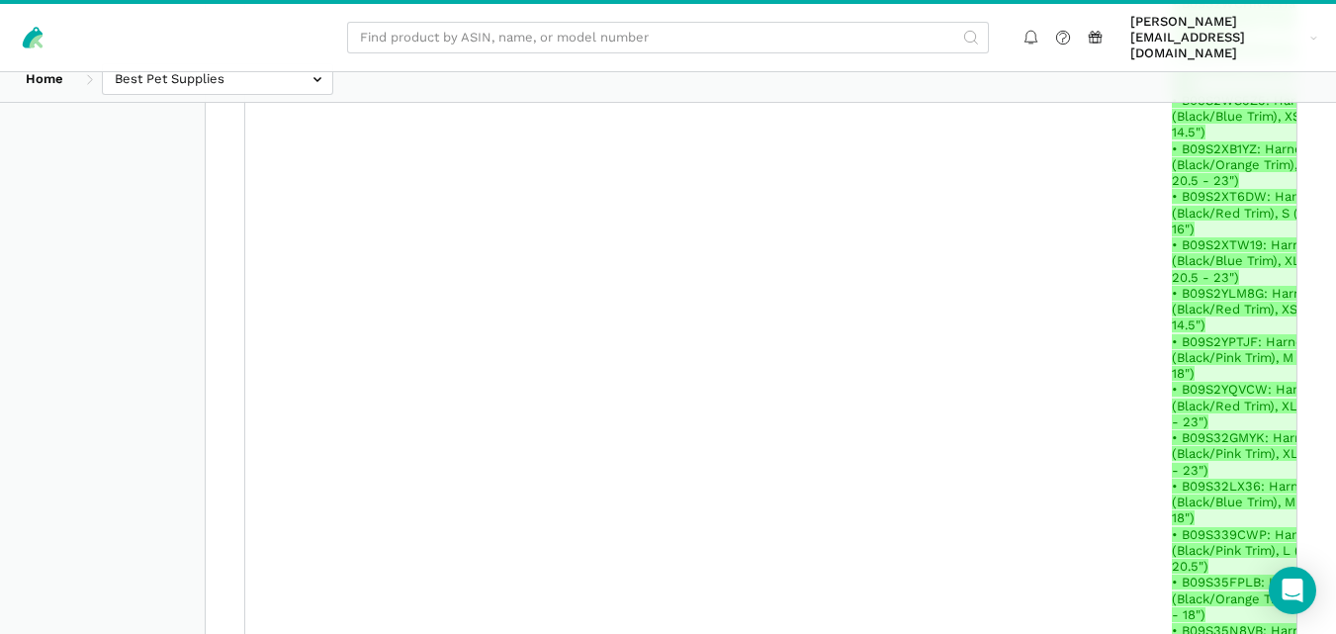
drag, startPoint x: 439, startPoint y: 445, endPoint x: 359, endPoint y: 448, distance: 80.2
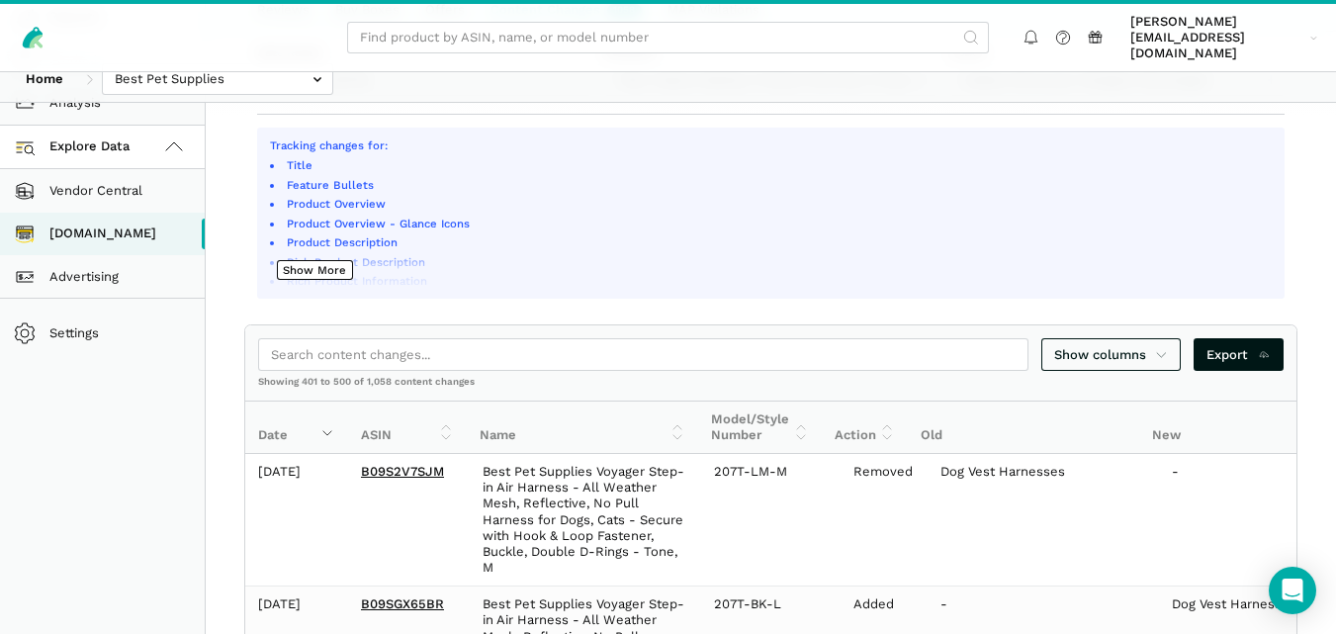
scroll to position [767, 0]
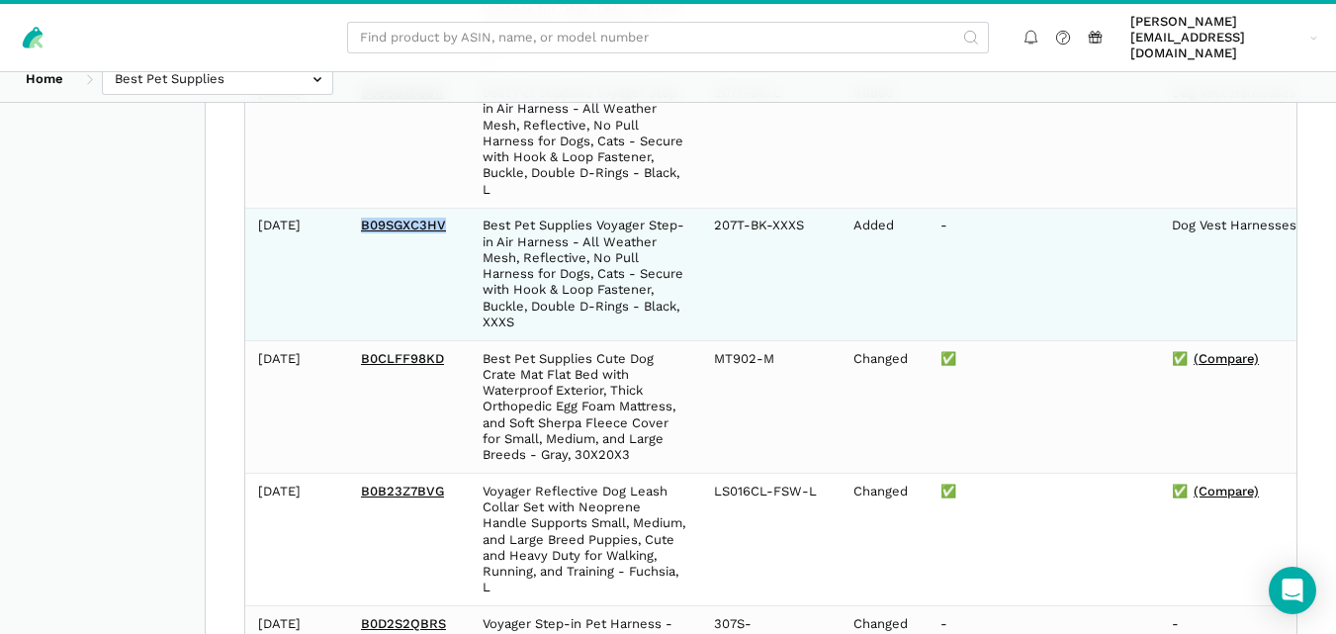
drag, startPoint x: 383, startPoint y: 211, endPoint x: 360, endPoint y: 210, distance: 22.8
click at [360, 210] on td "B09SGXC3HV" at bounding box center [409, 274] width 122 height 133
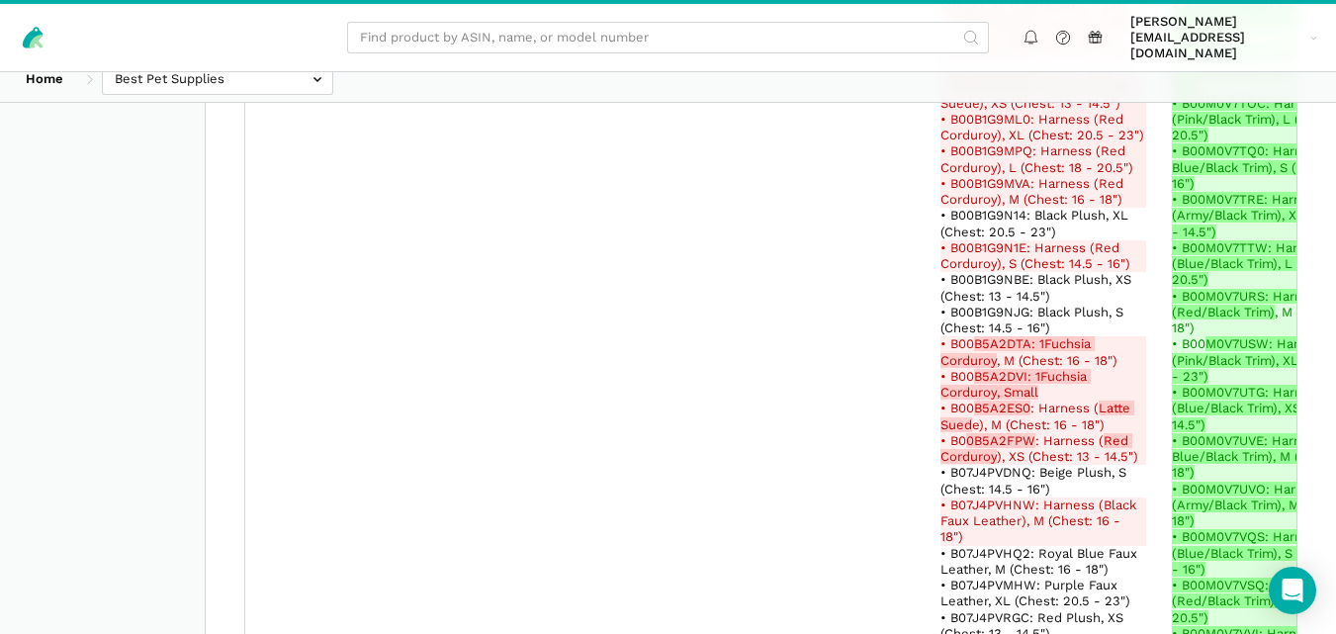
scroll to position [150429, 0]
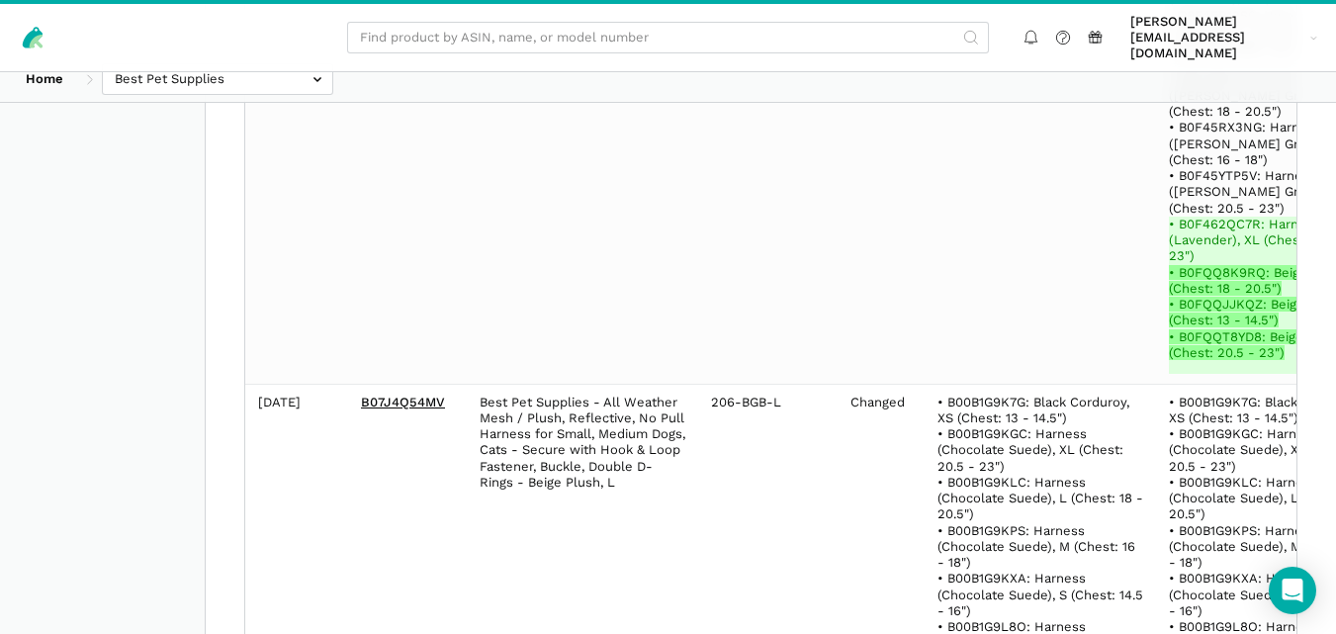
scroll to position [24964, 0]
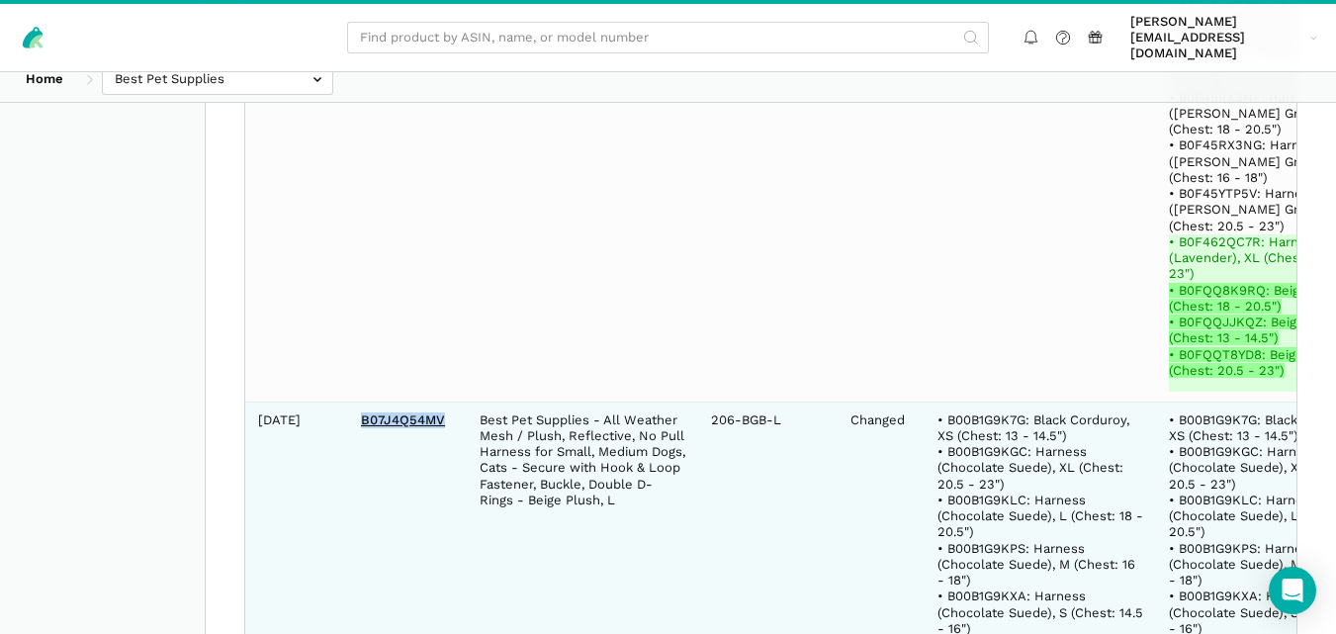
drag, startPoint x: 406, startPoint y: 230, endPoint x: 359, endPoint y: 228, distance: 46.5
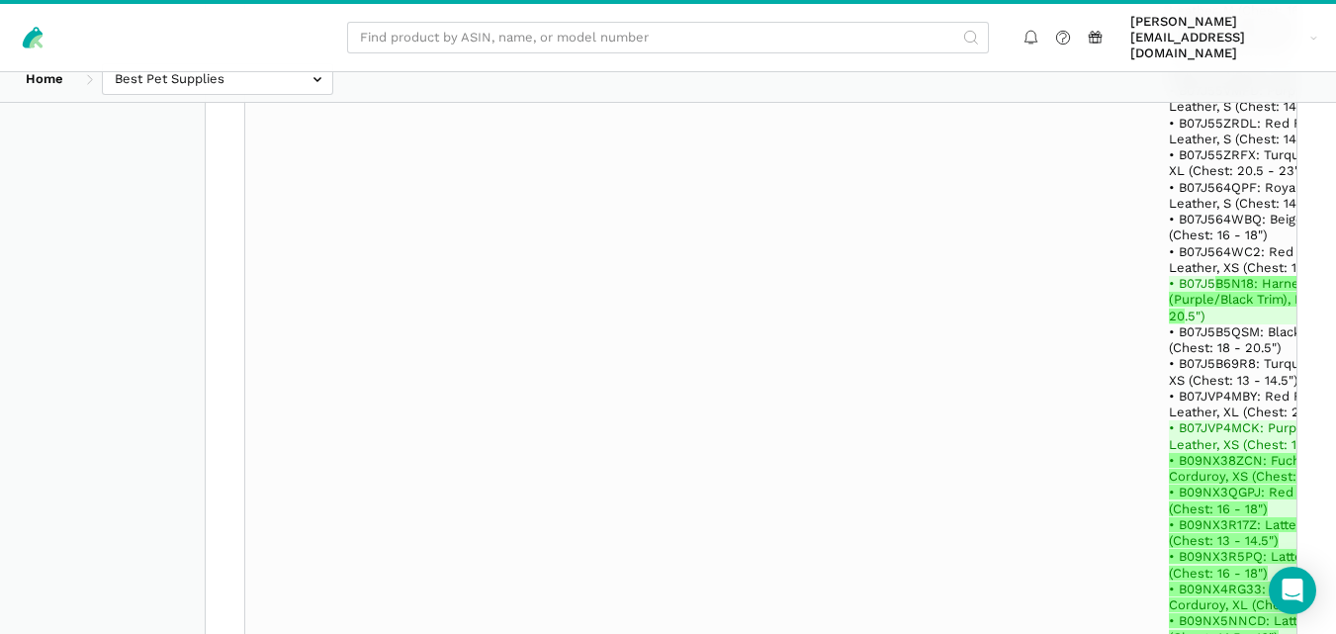
scroll to position [190943, 0]
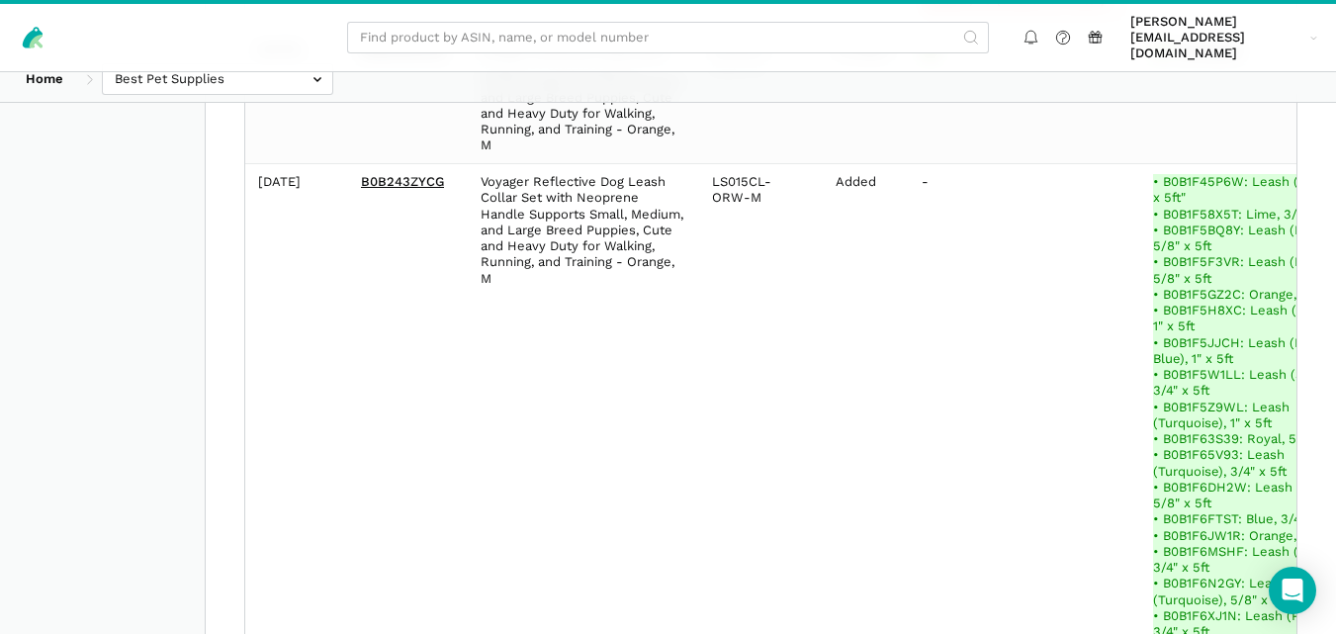
scroll to position [209663, 0]
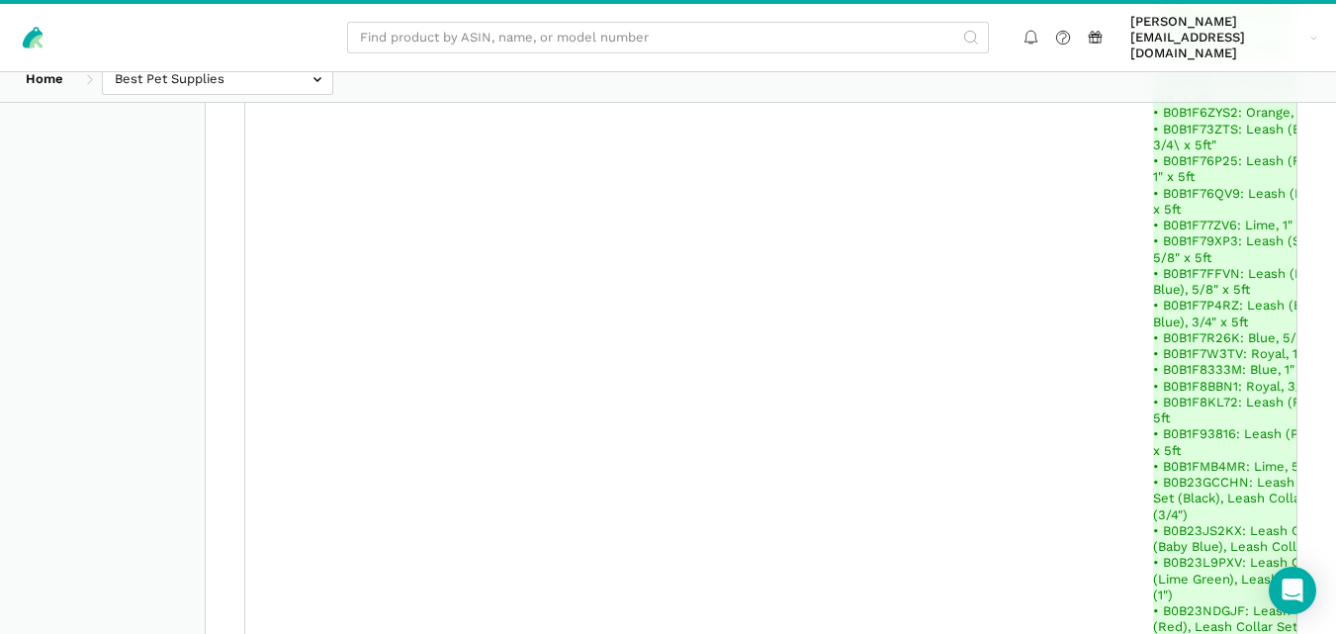
drag, startPoint x: 392, startPoint y: 406, endPoint x: 352, endPoint y: 407, distance: 39.6
drag, startPoint x: 710, startPoint y: 403, endPoint x: 738, endPoint y: 426, distance: 36.5
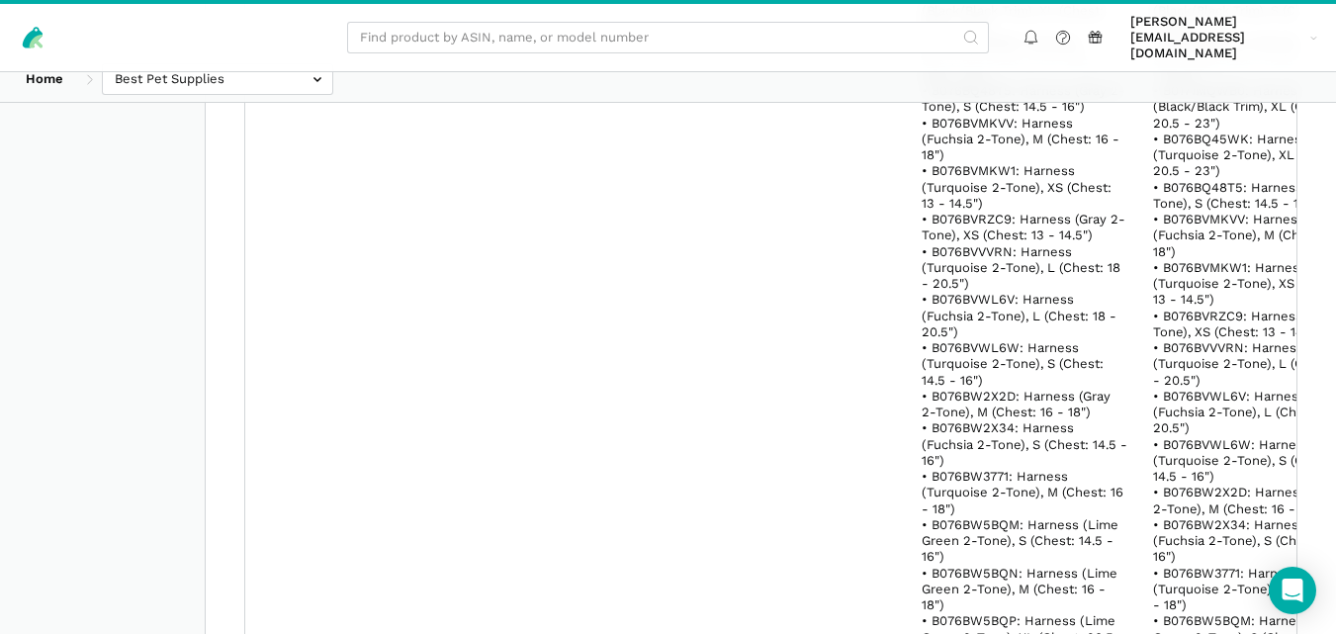
scroll to position [11053, 0]
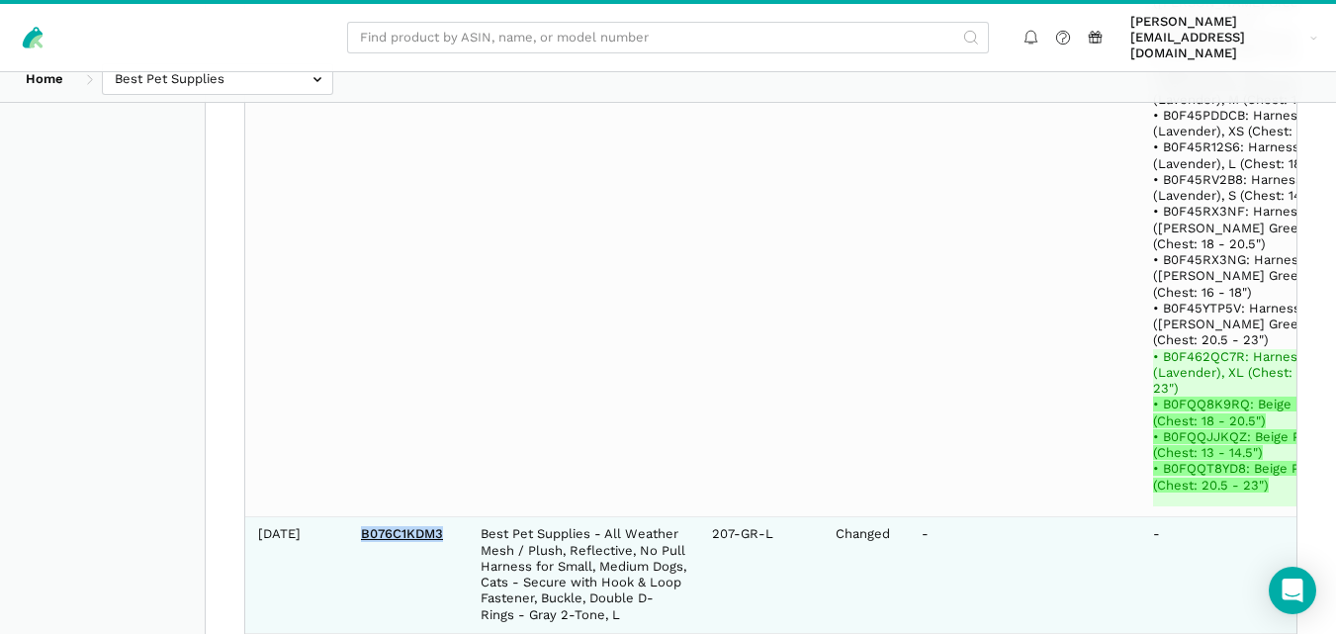
drag, startPoint x: 445, startPoint y: 360, endPoint x: 358, endPoint y: 359, distance: 87.0
click at [358, 516] on td "B076C1KDM3" at bounding box center [408, 574] width 120 height 117
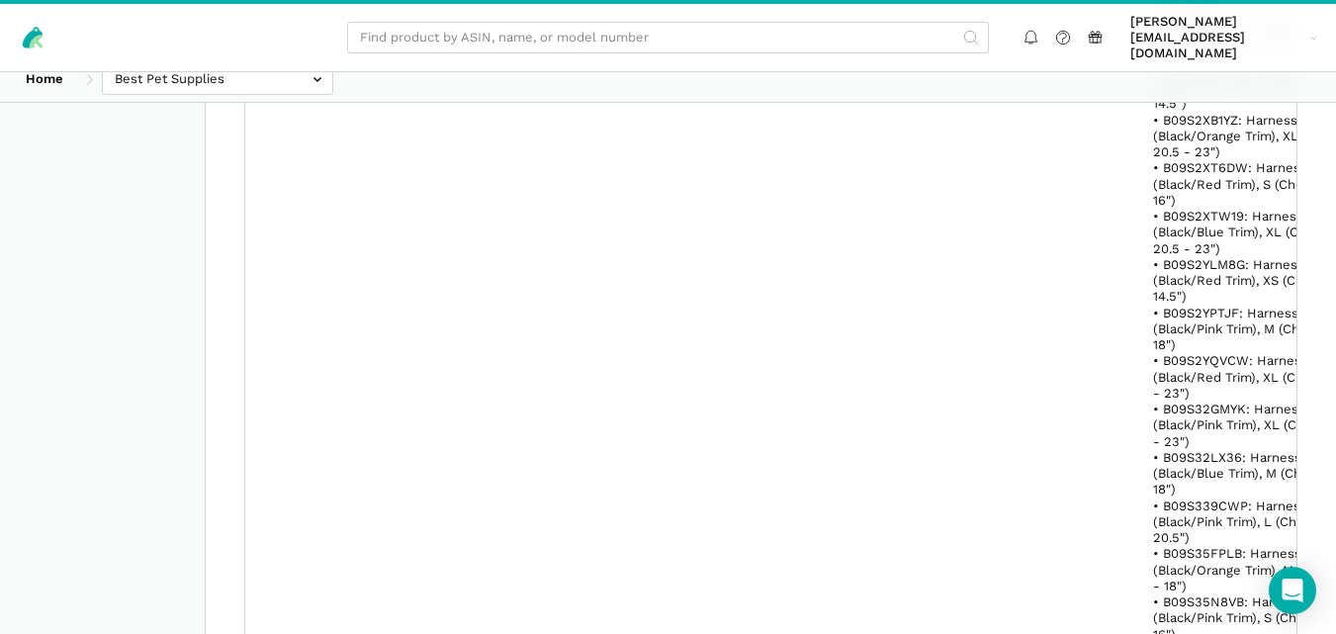
scroll to position [209663, 0]
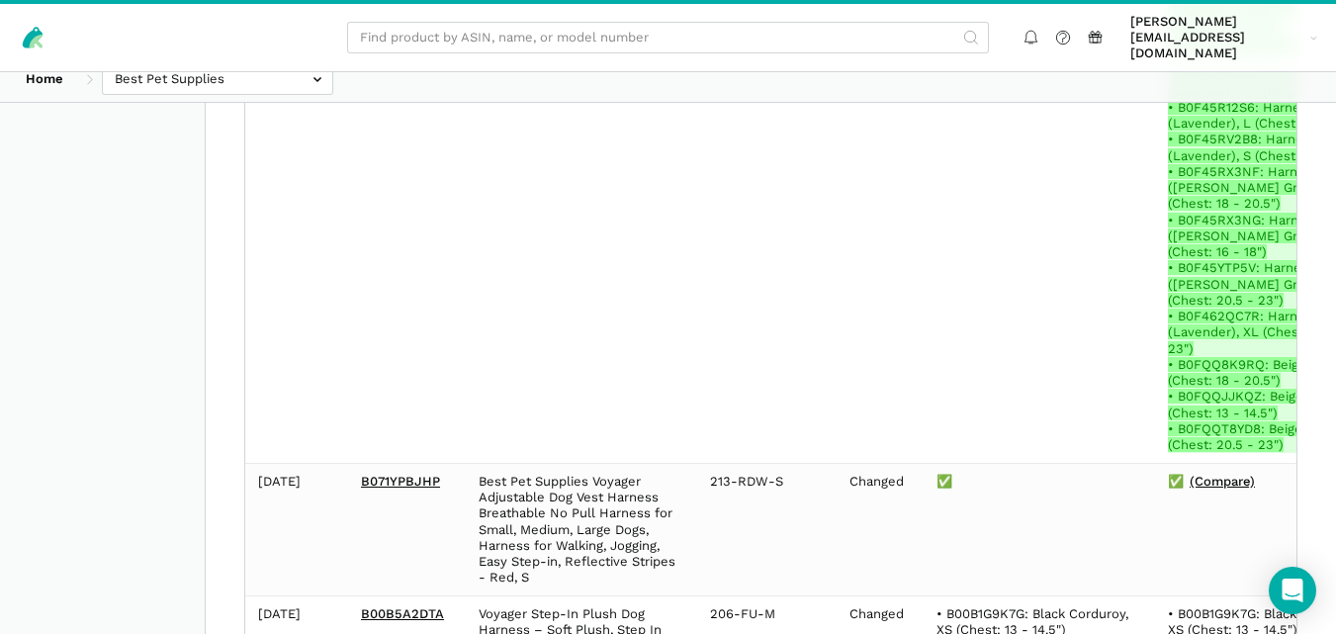
scroll to position [234031, 0]
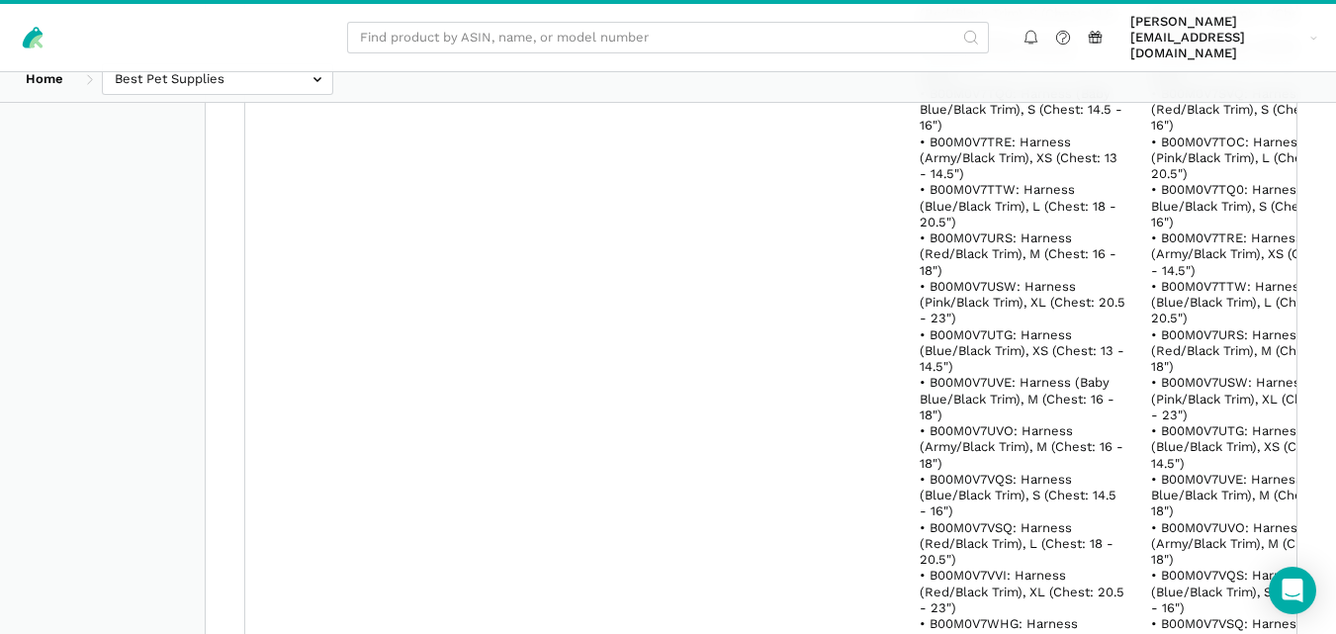
scroll to position [108807, 0]
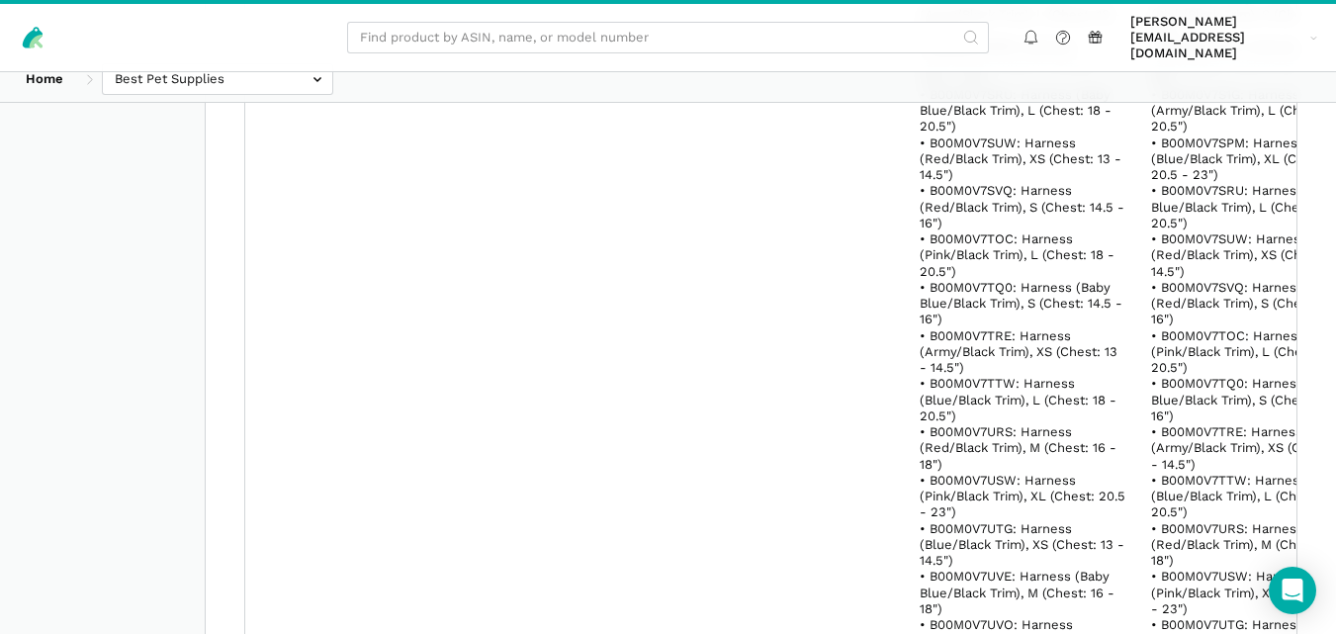
drag, startPoint x: 378, startPoint y: 313, endPoint x: 361, endPoint y: 314, distance: 16.8
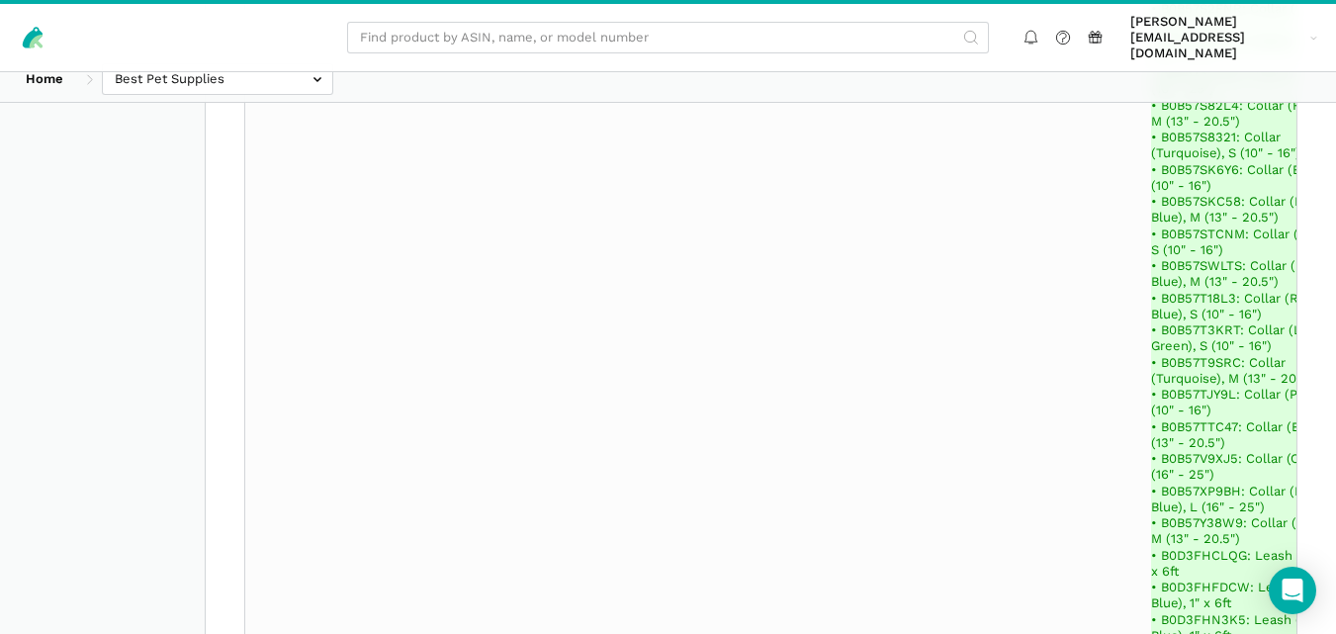
scroll to position [114452, 0]
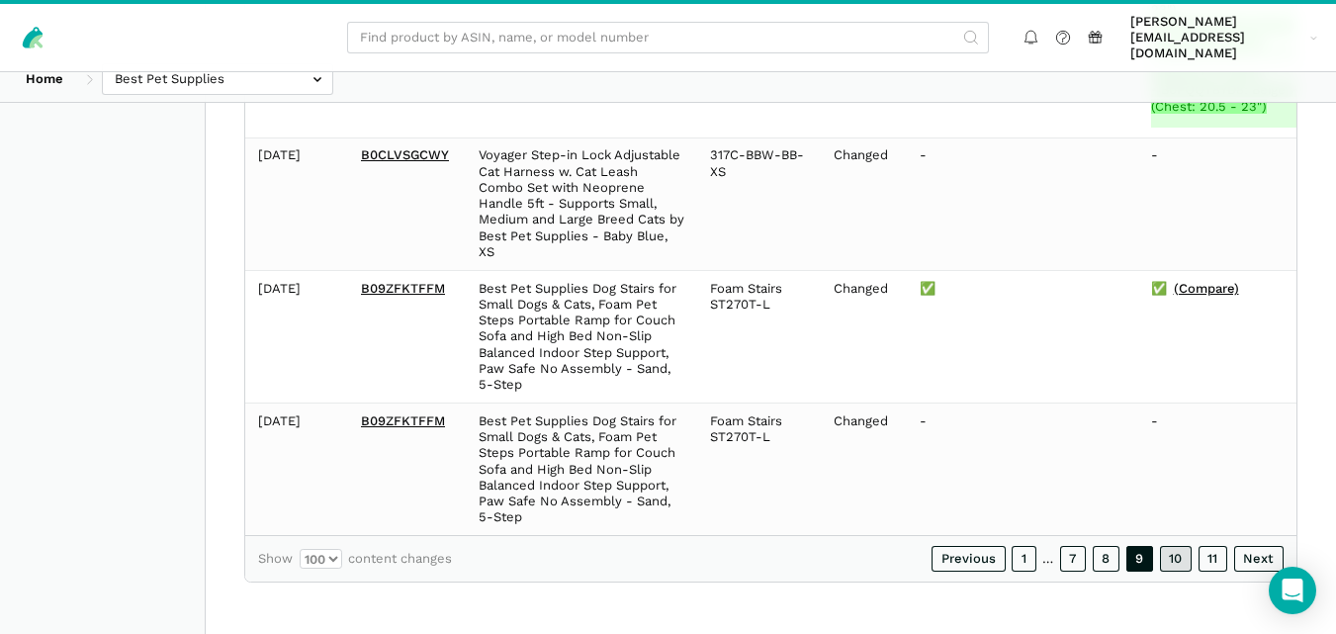
click at [1174, 550] on link "10" at bounding box center [1176, 559] width 33 height 26
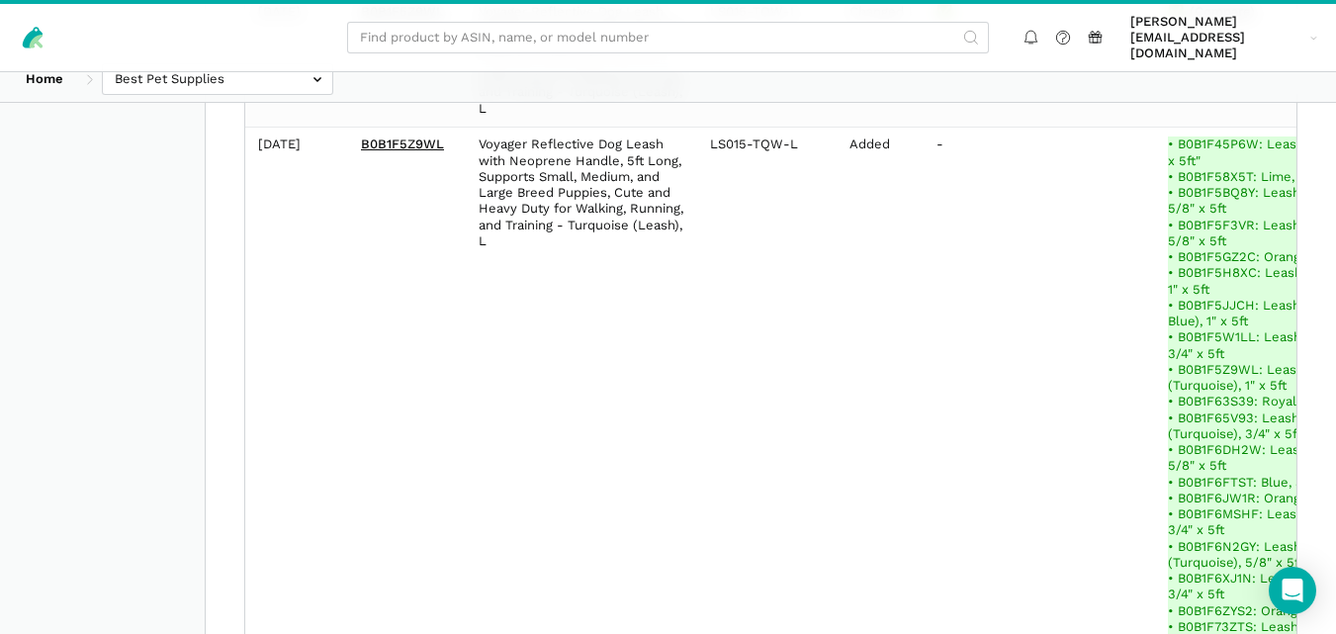
scroll to position [621, 0]
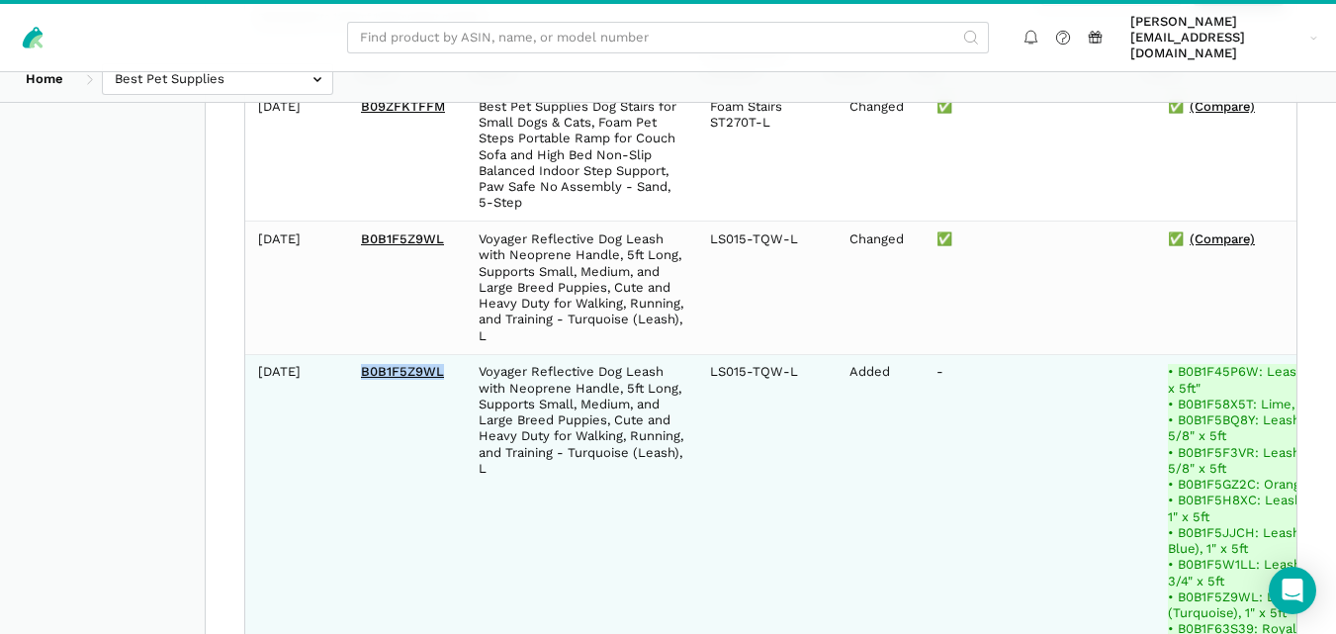
drag, startPoint x: 444, startPoint y: 353, endPoint x: 358, endPoint y: 358, distance: 86.2
drag, startPoint x: 796, startPoint y: 355, endPoint x: 709, endPoint y: 354, distance: 87.0
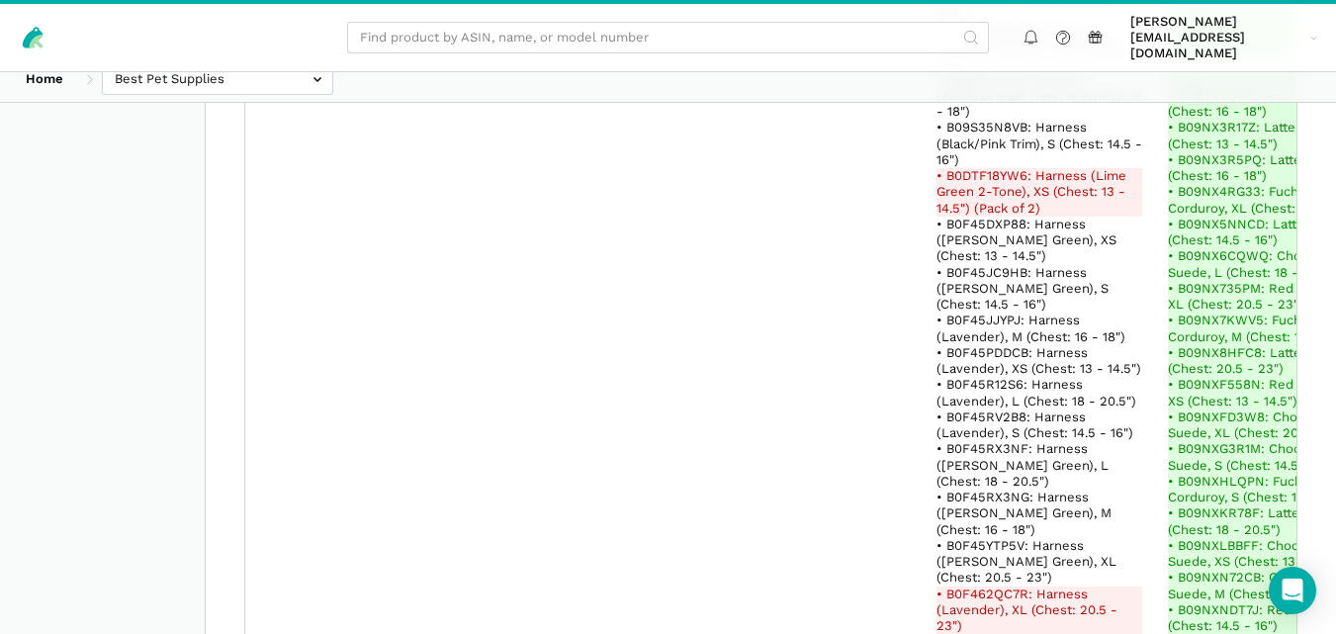
scroll to position [134133, 0]
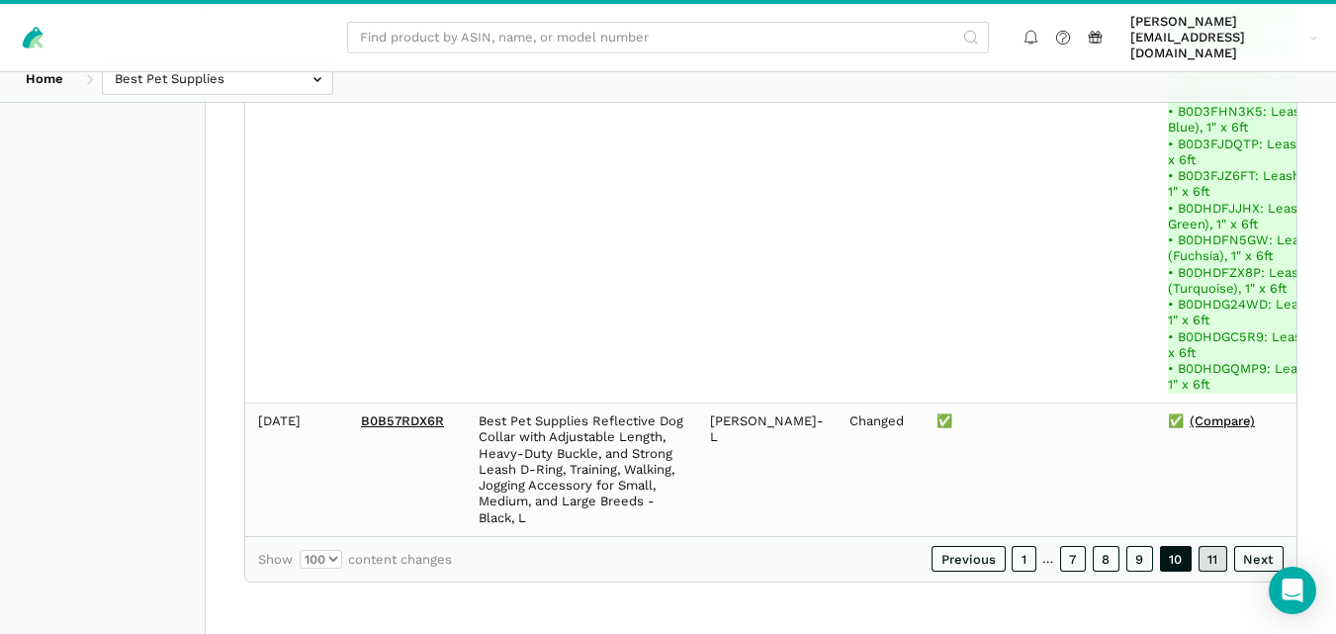
click at [1220, 564] on link "11" at bounding box center [1214, 559] width 30 height 26
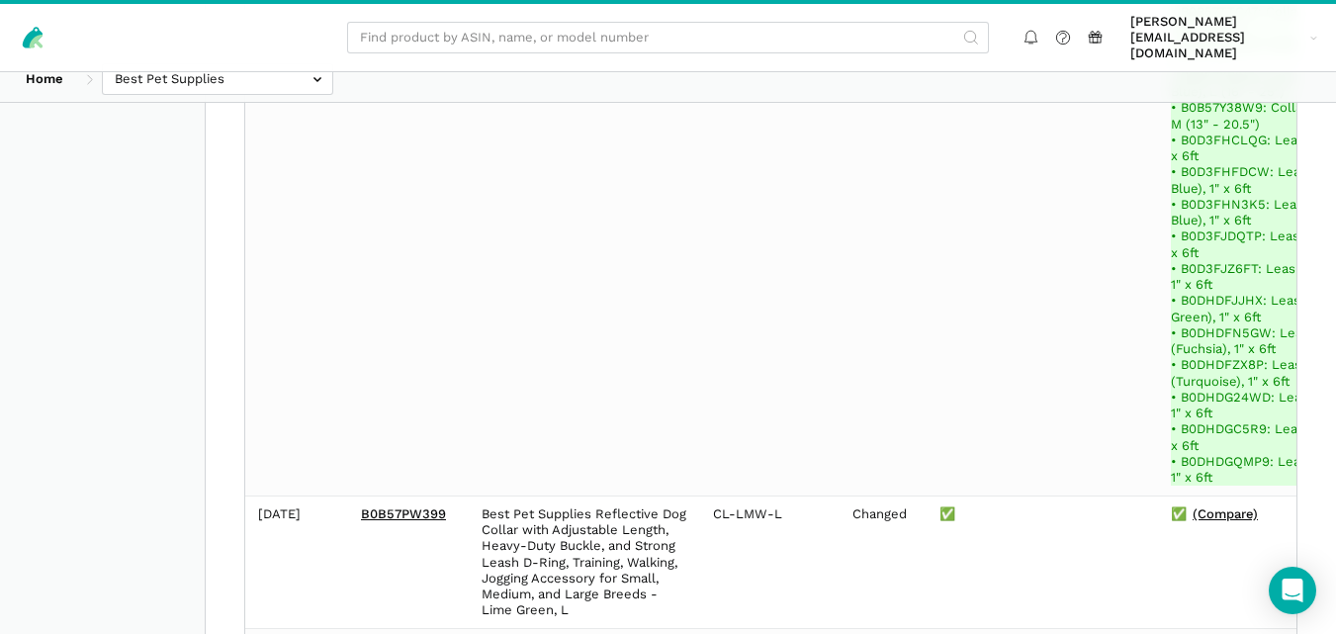
scroll to position [87431, 0]
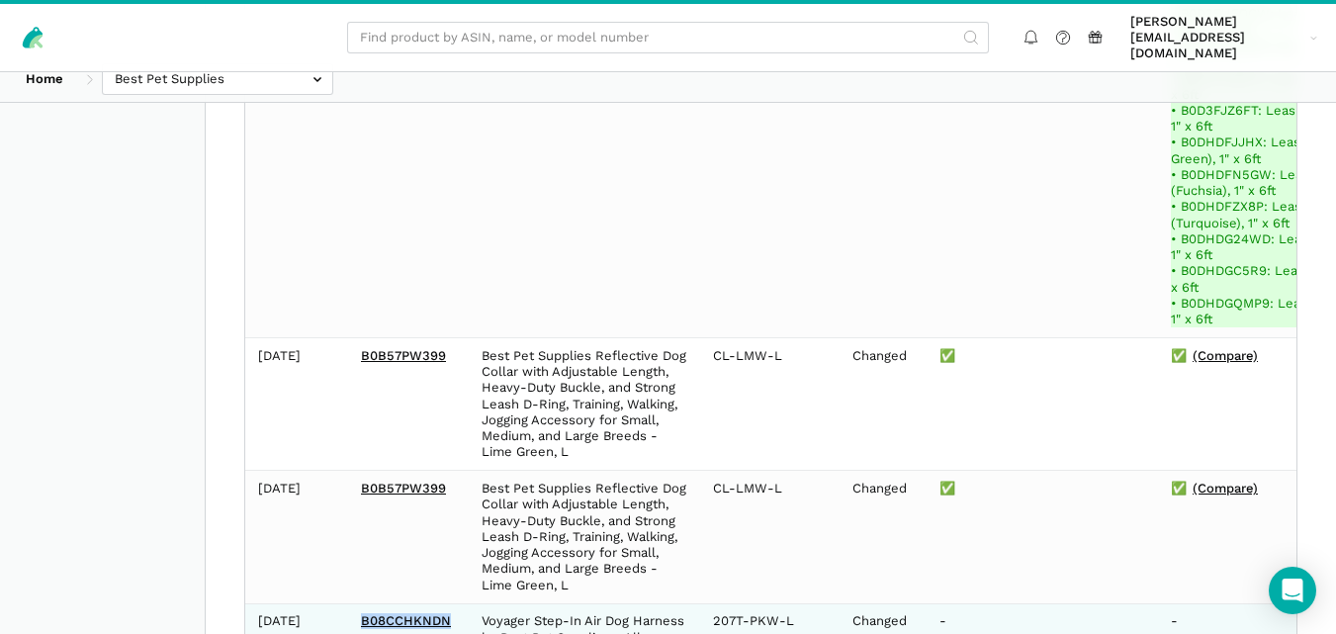
drag, startPoint x: 391, startPoint y: 279, endPoint x: 356, endPoint y: 280, distance: 34.6
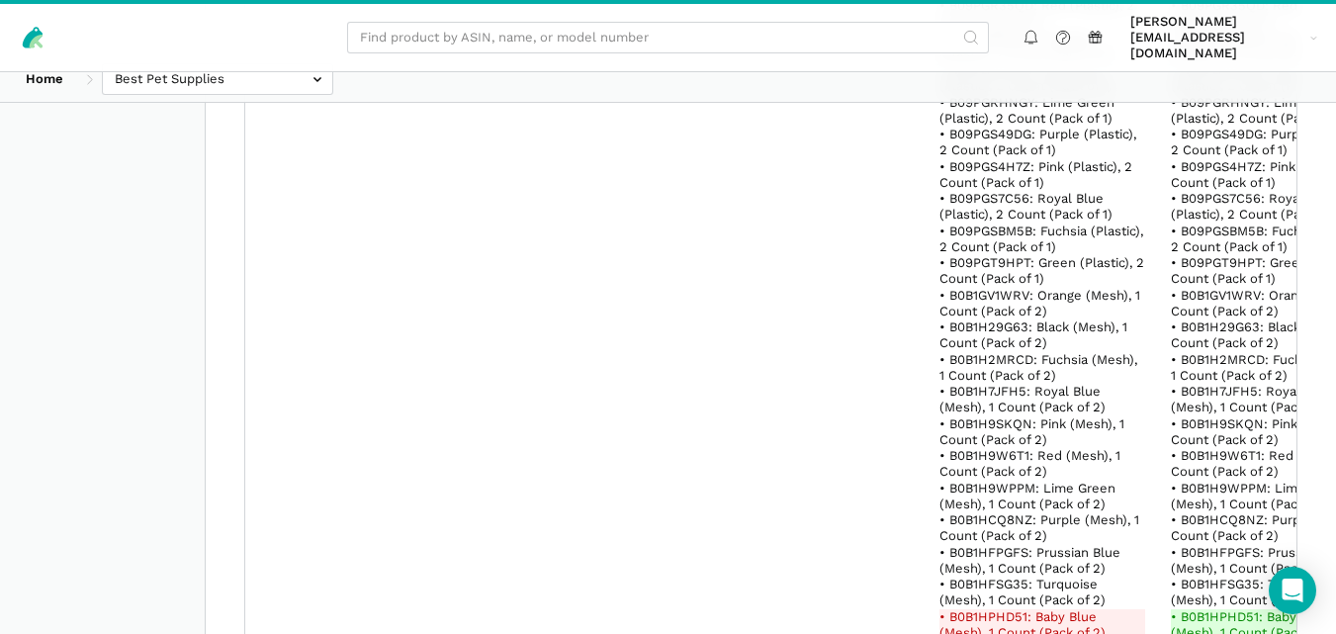
scroll to position [82390, 0]
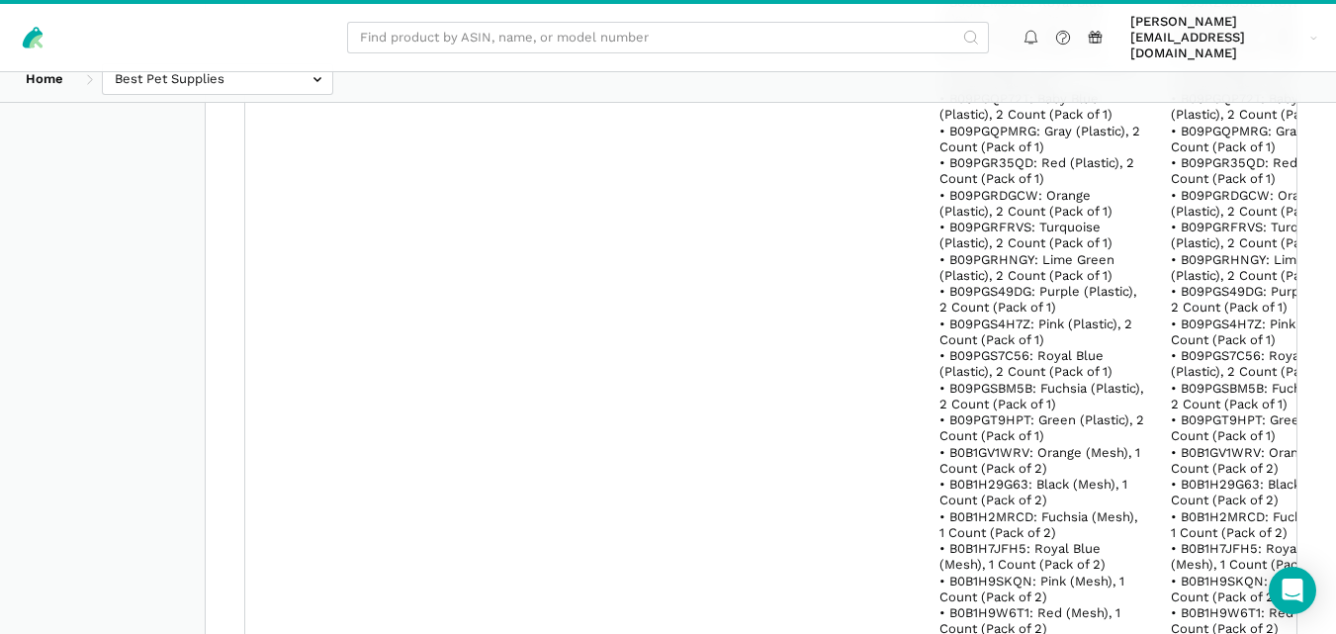
drag, startPoint x: 400, startPoint y: 550, endPoint x: 362, endPoint y: 548, distance: 37.6
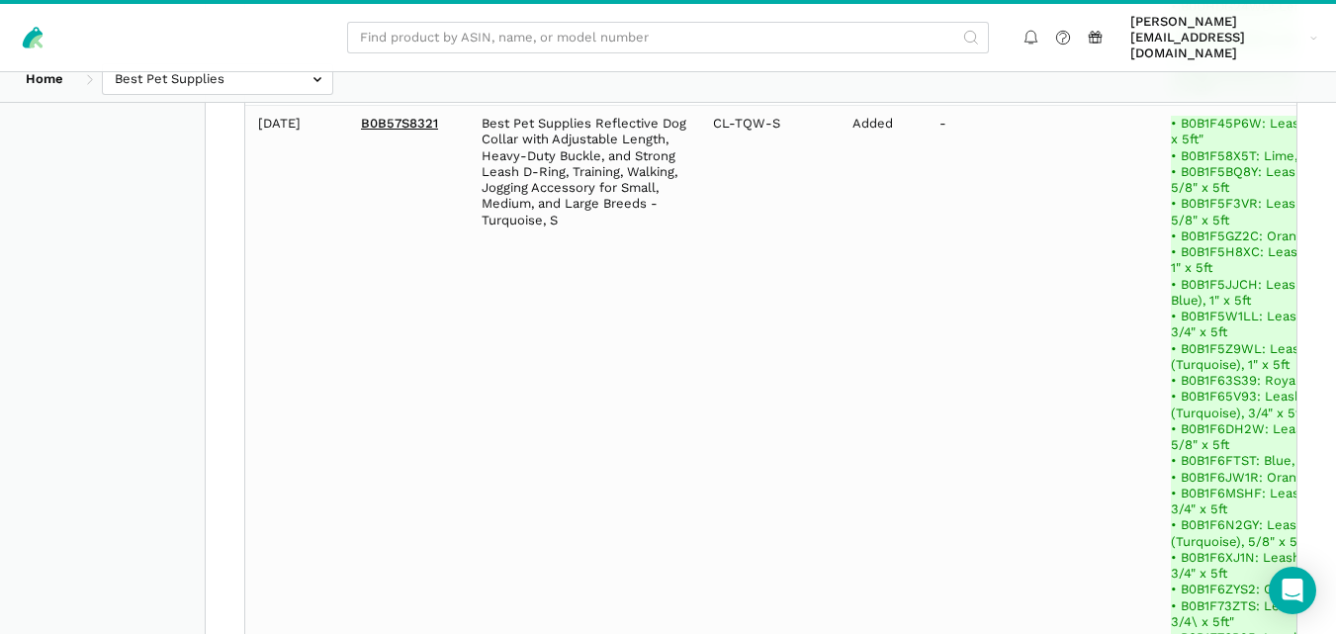
scroll to position [0, 0]
